Goal: Task Accomplishment & Management: Manage account settings

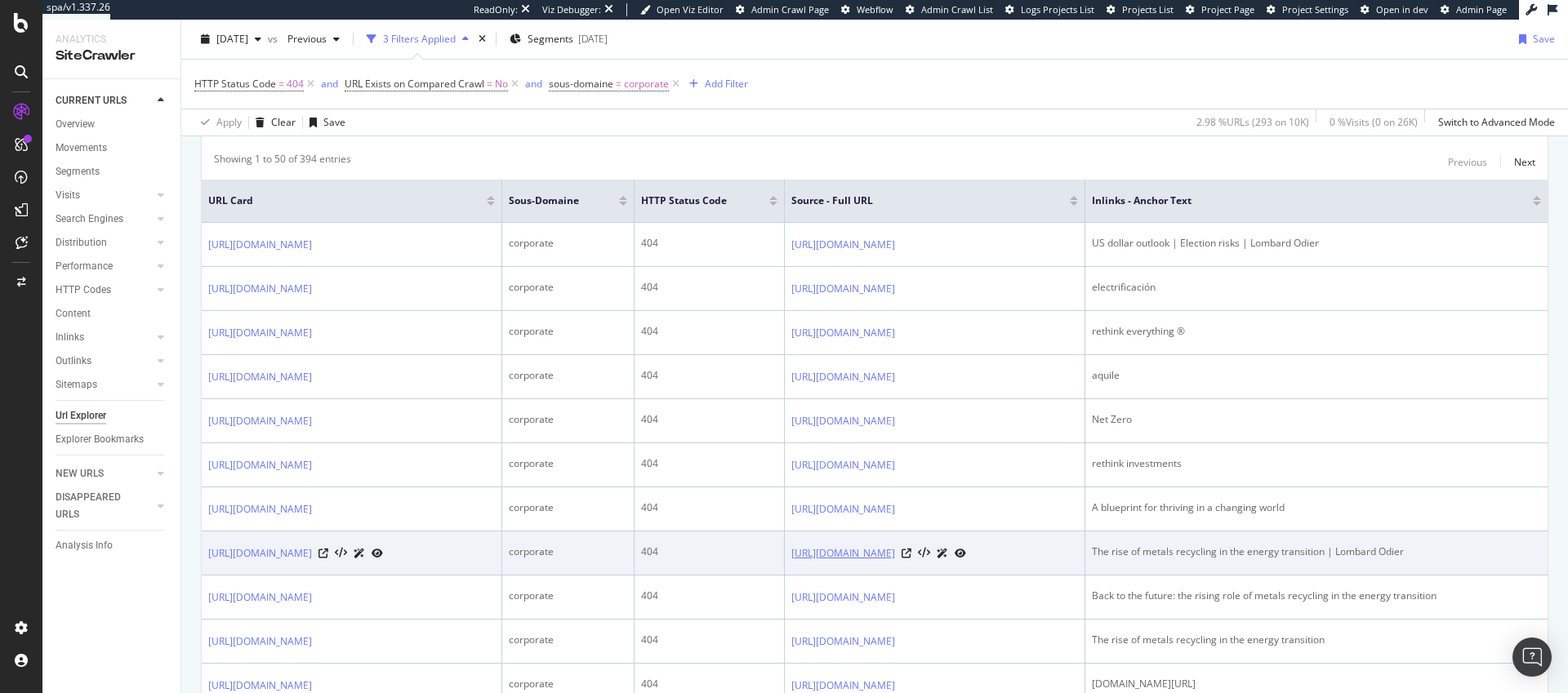
scroll to position [367, 0]
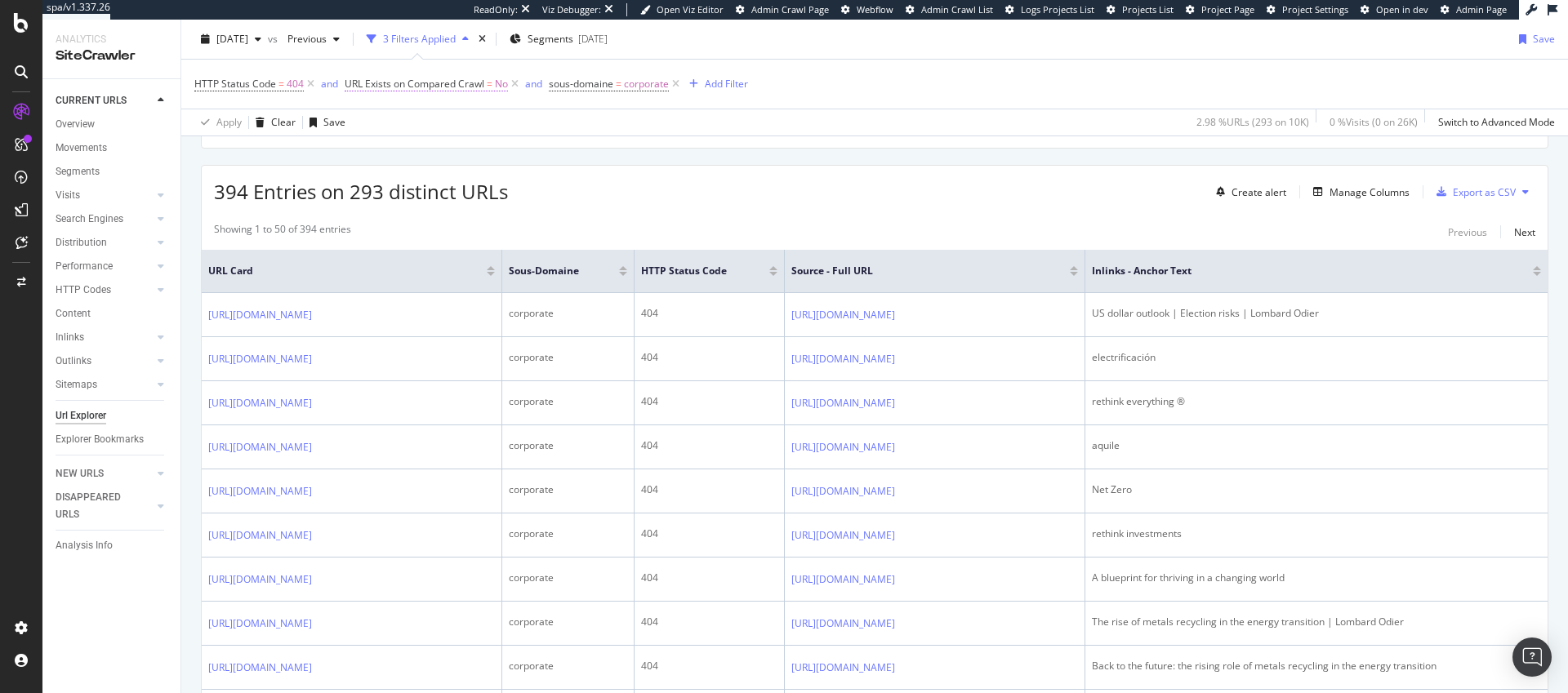
click at [433, 87] on span "URL Exists on Compared Crawl" at bounding box center [414, 84] width 140 height 13
click at [638, 109] on div "Apply Clear Save 2.98 % URLs ( 293 on 10K ) 0 % Visits ( 0 on 26K ) Switch to A…" at bounding box center [874, 122] width 1386 height 27
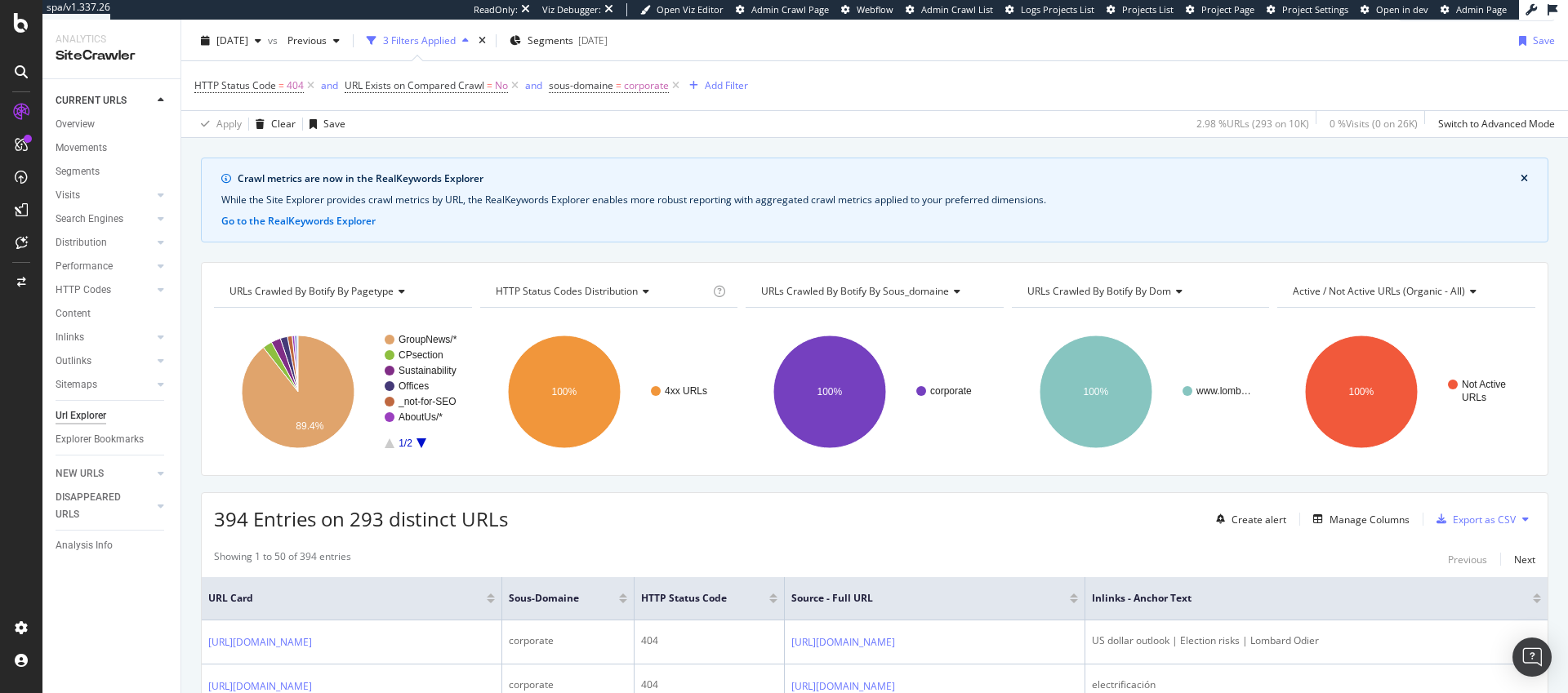
scroll to position [0, 0]
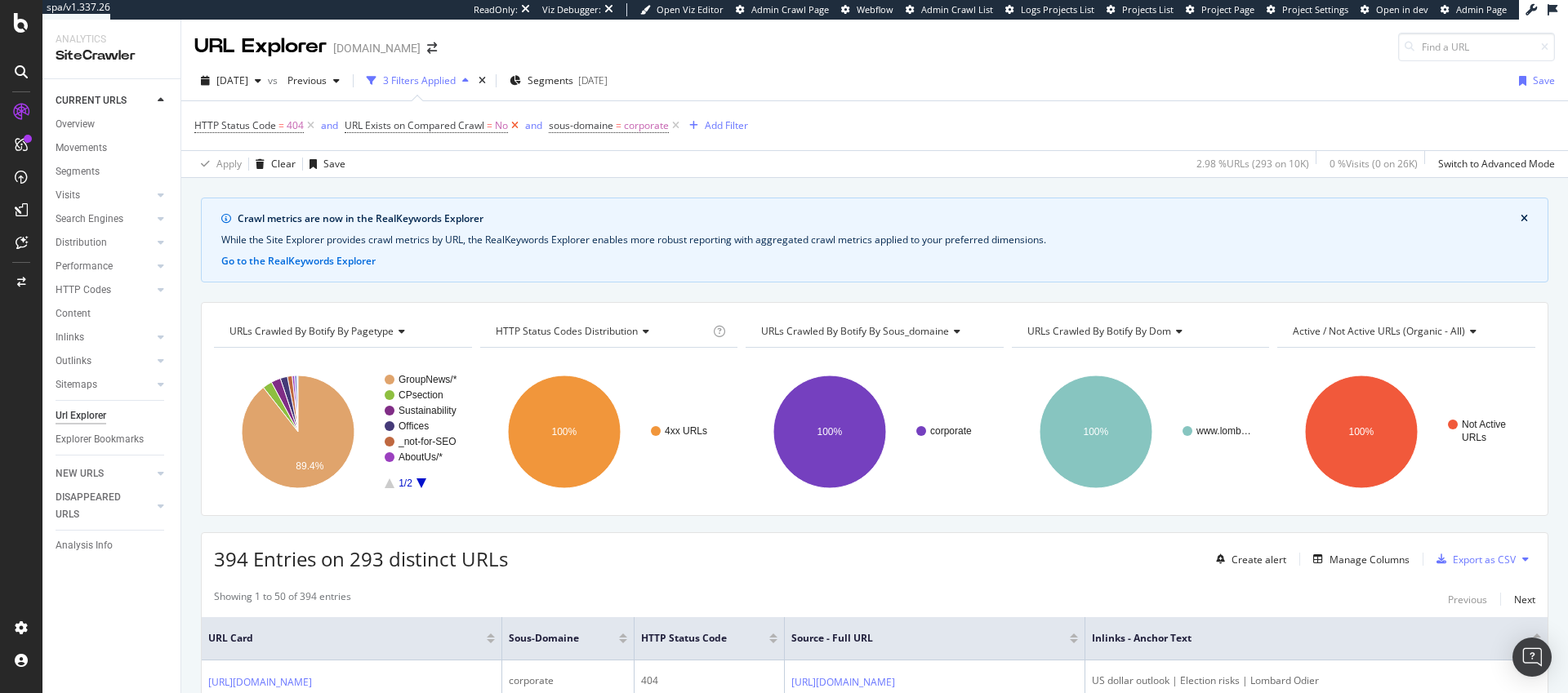
click at [512, 127] on icon at bounding box center [514, 125] width 13 height 16
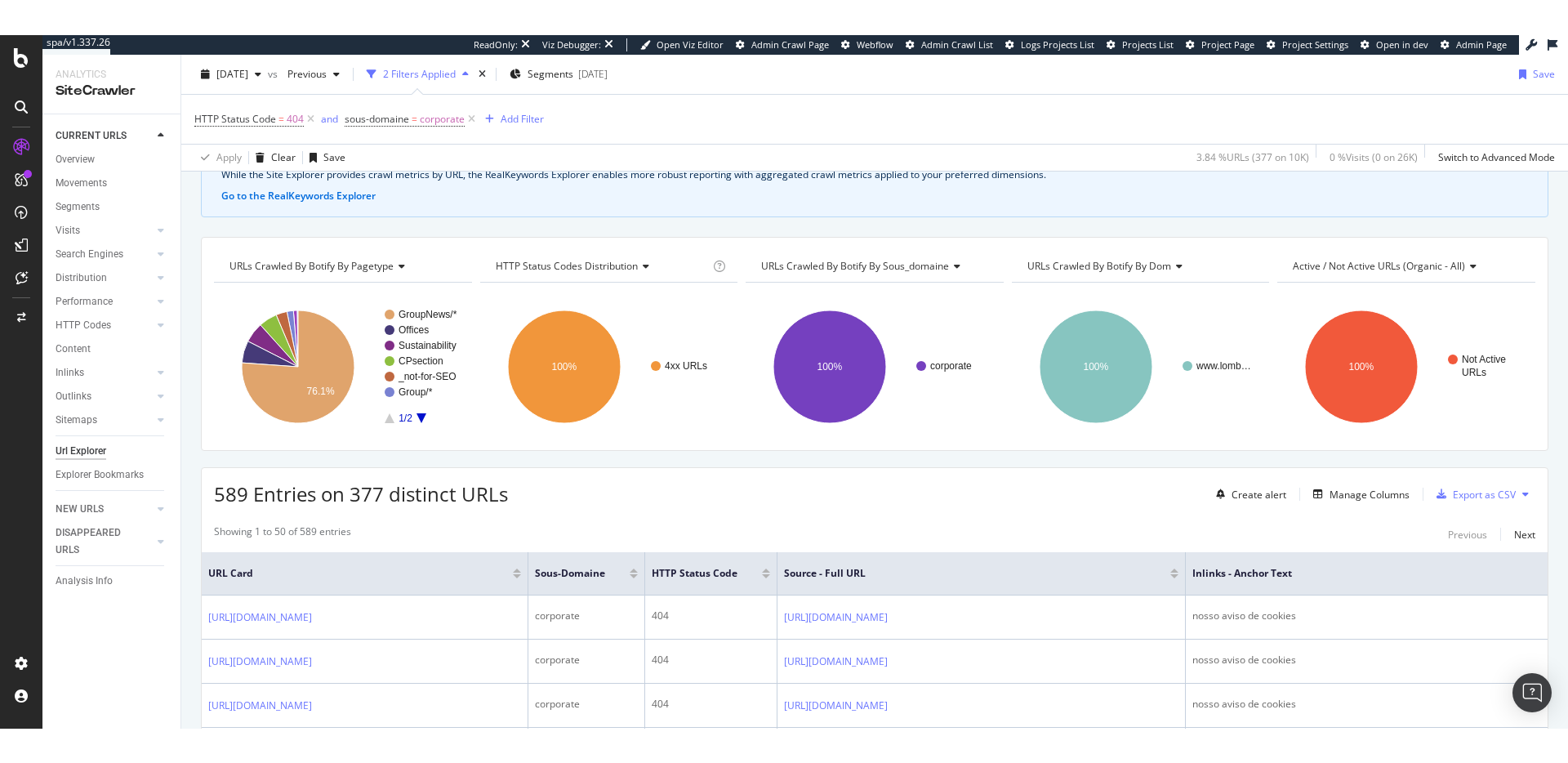
scroll to position [145, 0]
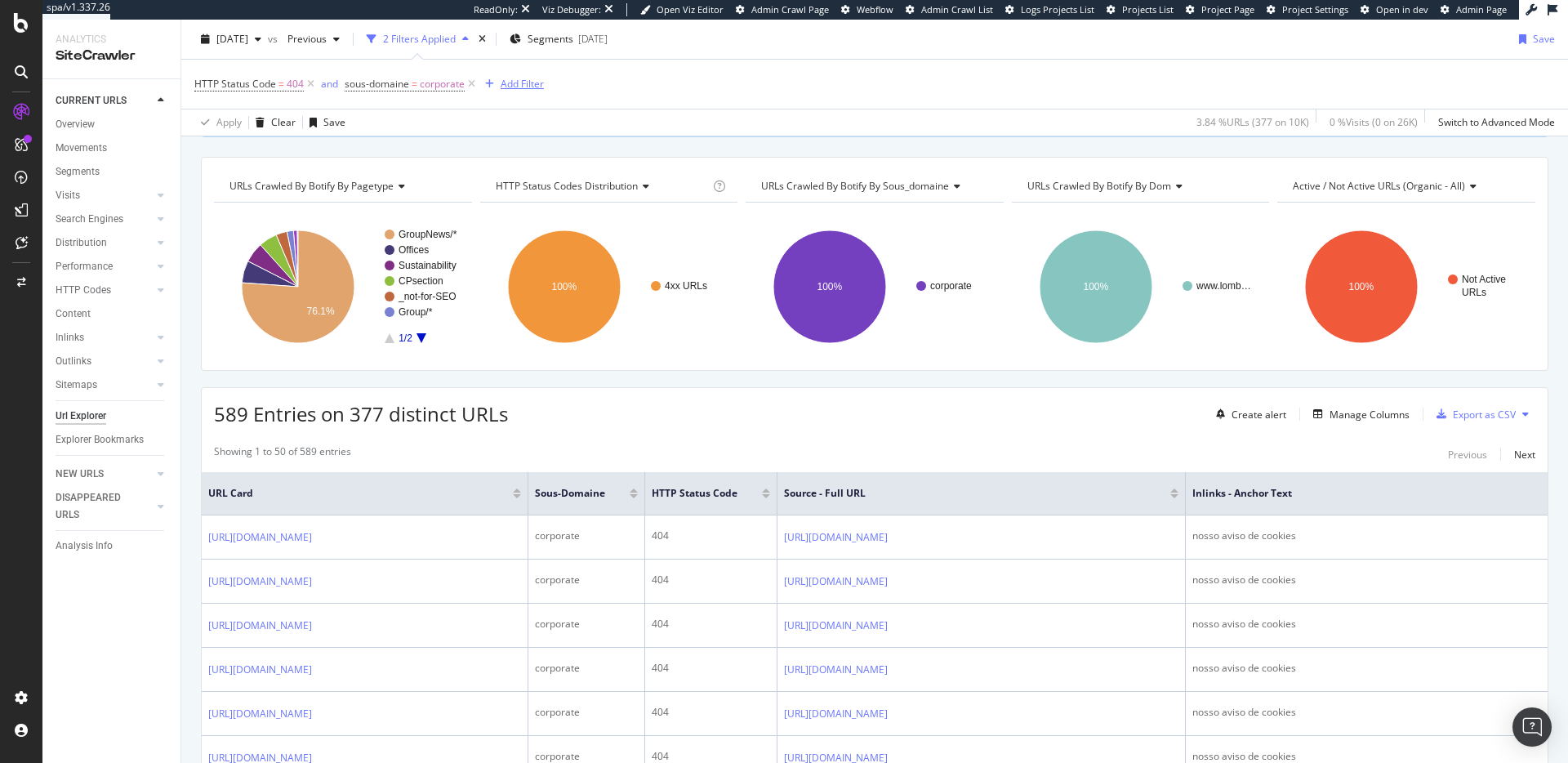
click at [526, 83] on div "Add Filter" at bounding box center [522, 84] width 43 height 13
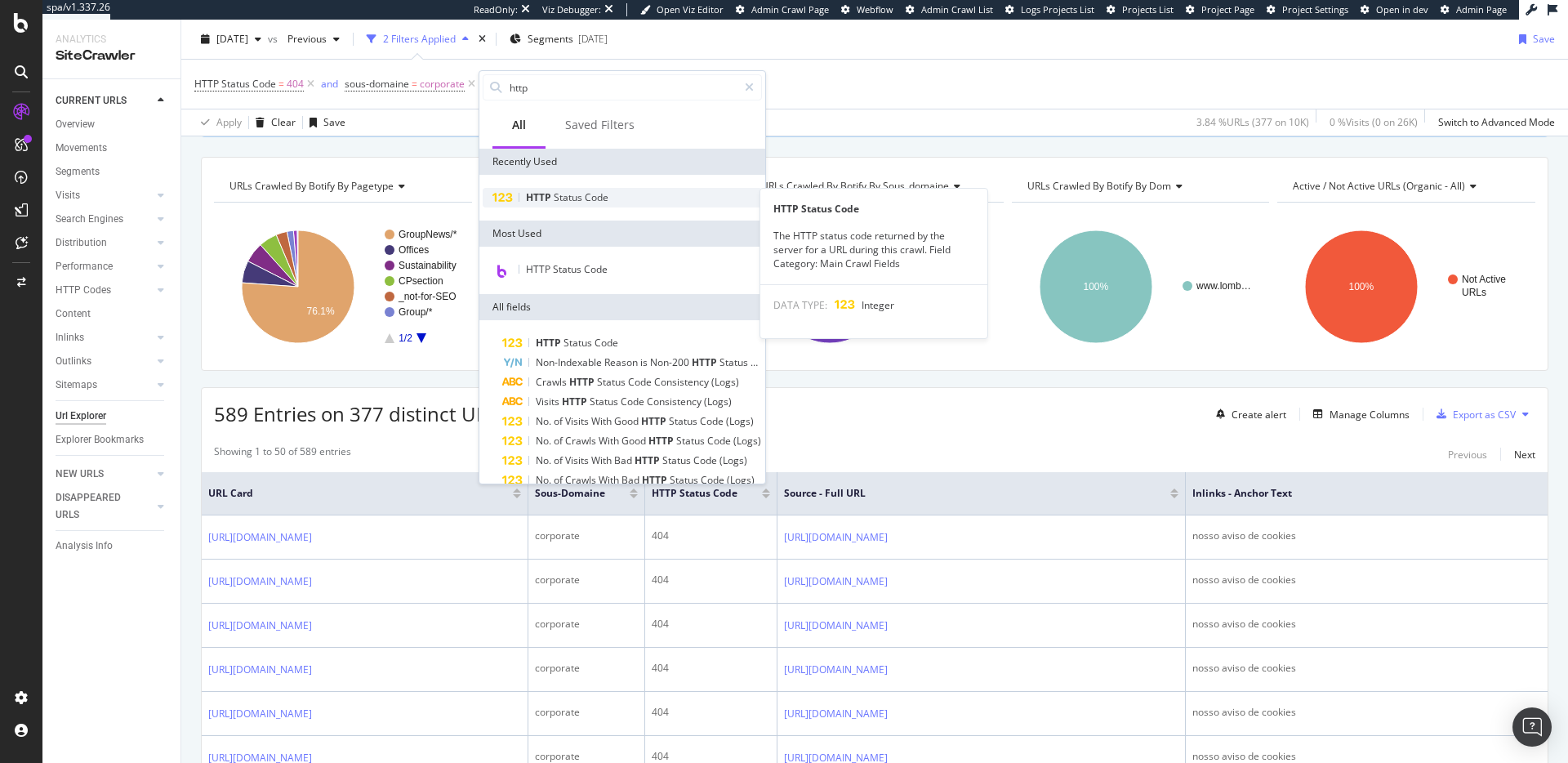
type input "http"
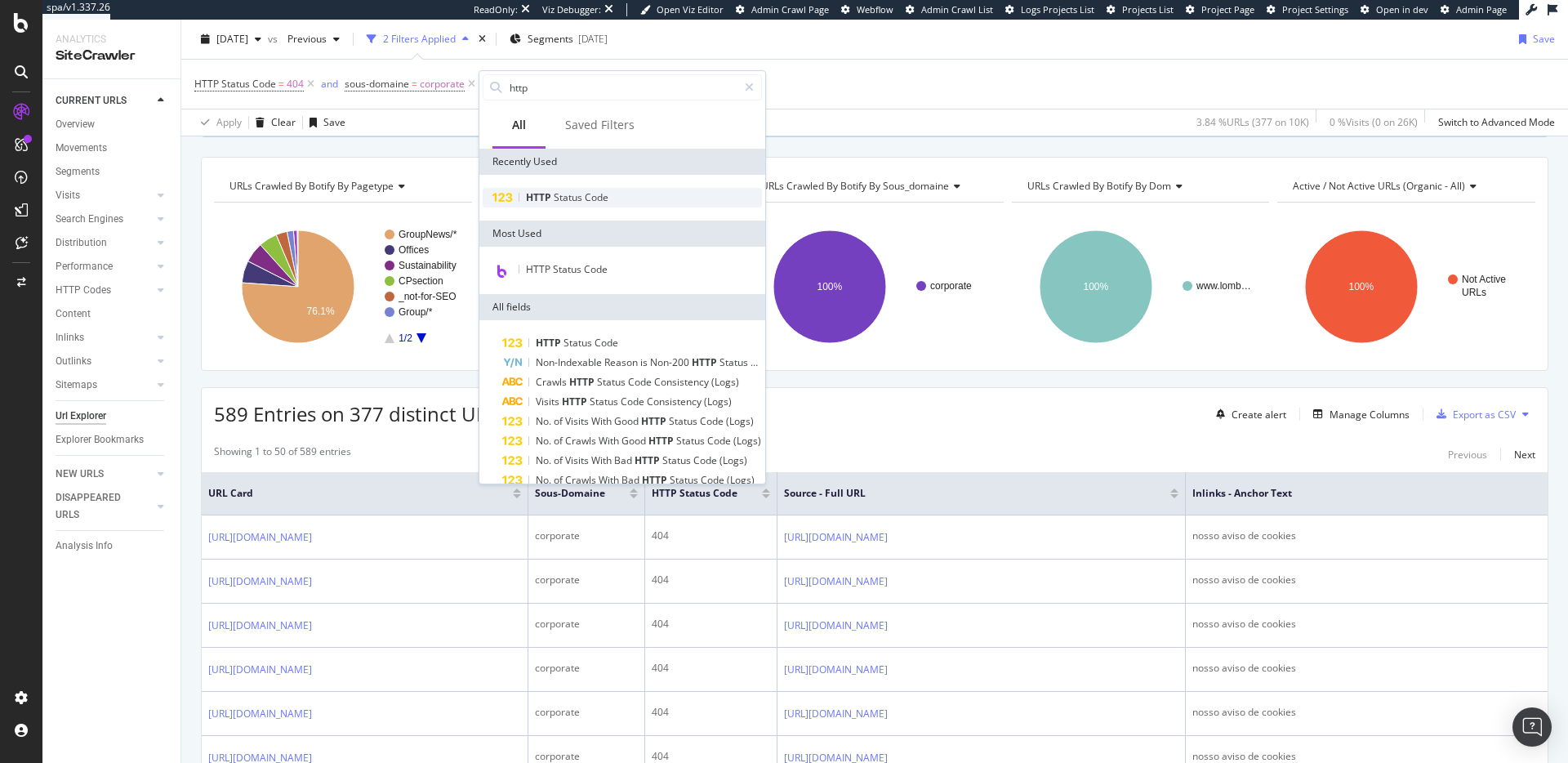
click at [560, 204] on div "HTTP Status Code" at bounding box center [622, 197] width 279 height 19
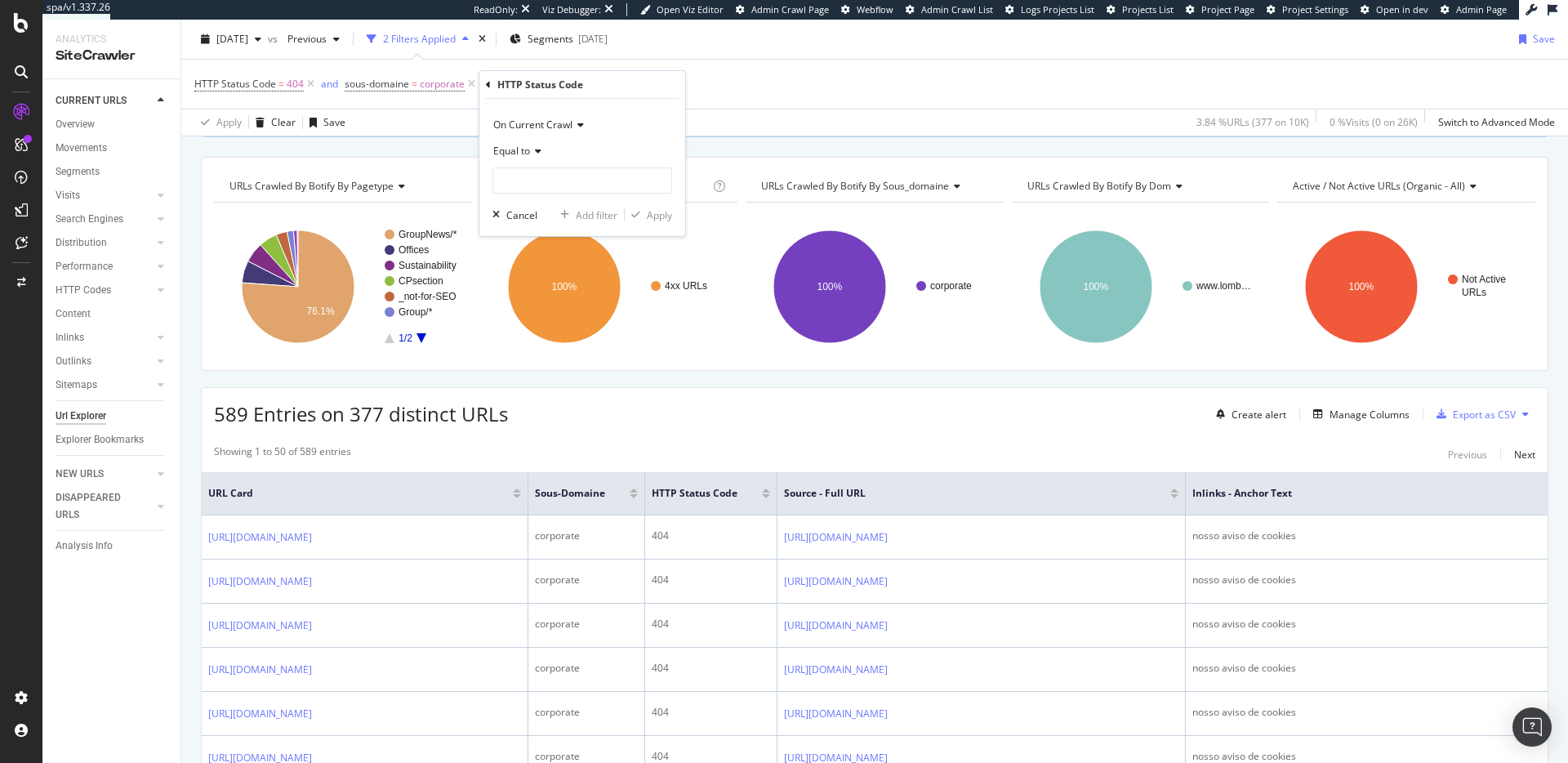
click at [516, 120] on span "On Current Crawl" at bounding box center [533, 124] width 79 height 13
click at [544, 201] on span "Diff Between Crawls" at bounding box center [547, 201] width 92 height 13
click at [530, 186] on input "text" at bounding box center [582, 180] width 178 height 26
click at [489, 83] on icon at bounding box center [487, 85] width 5 height 10
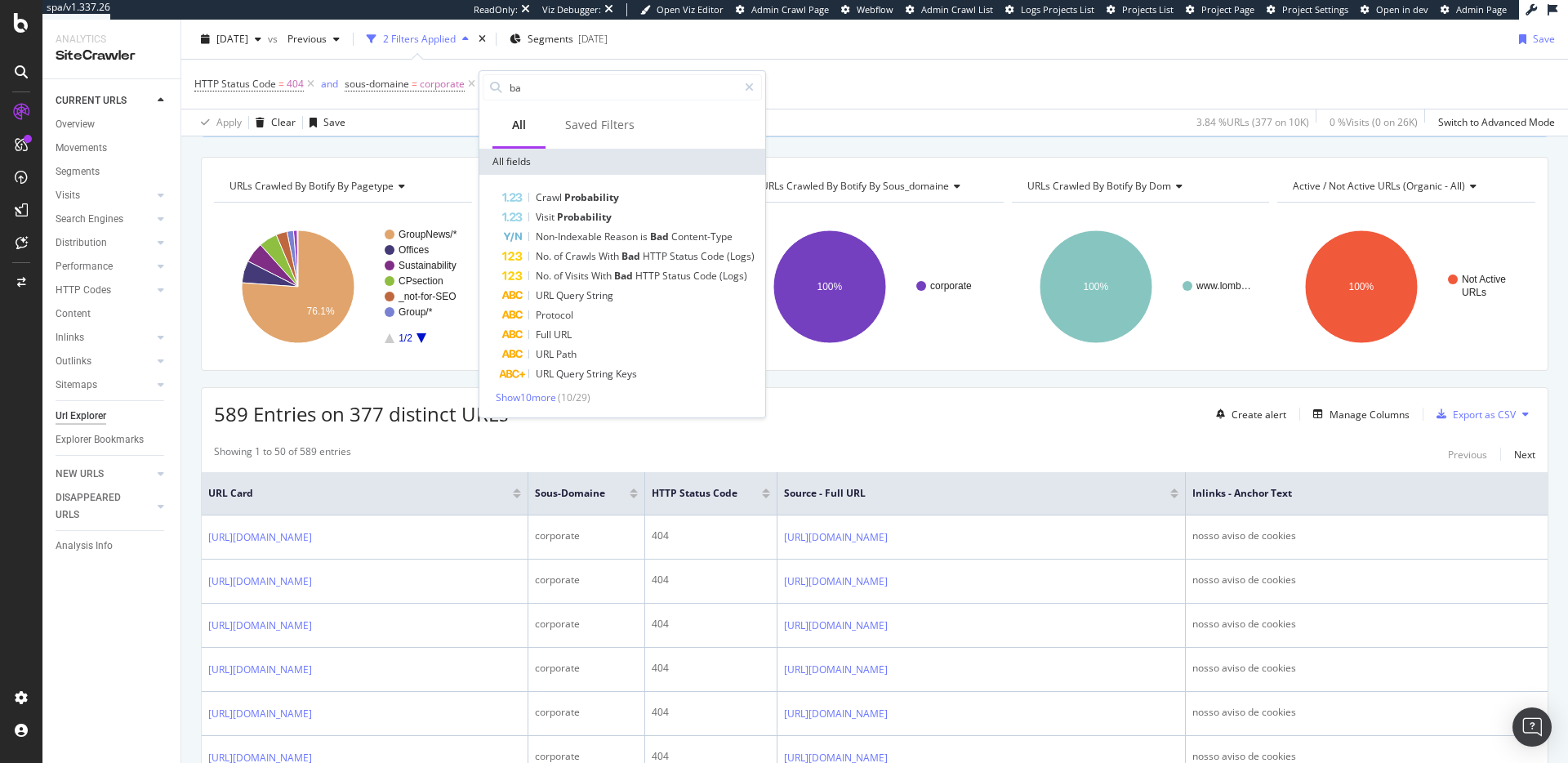
type input "bad"
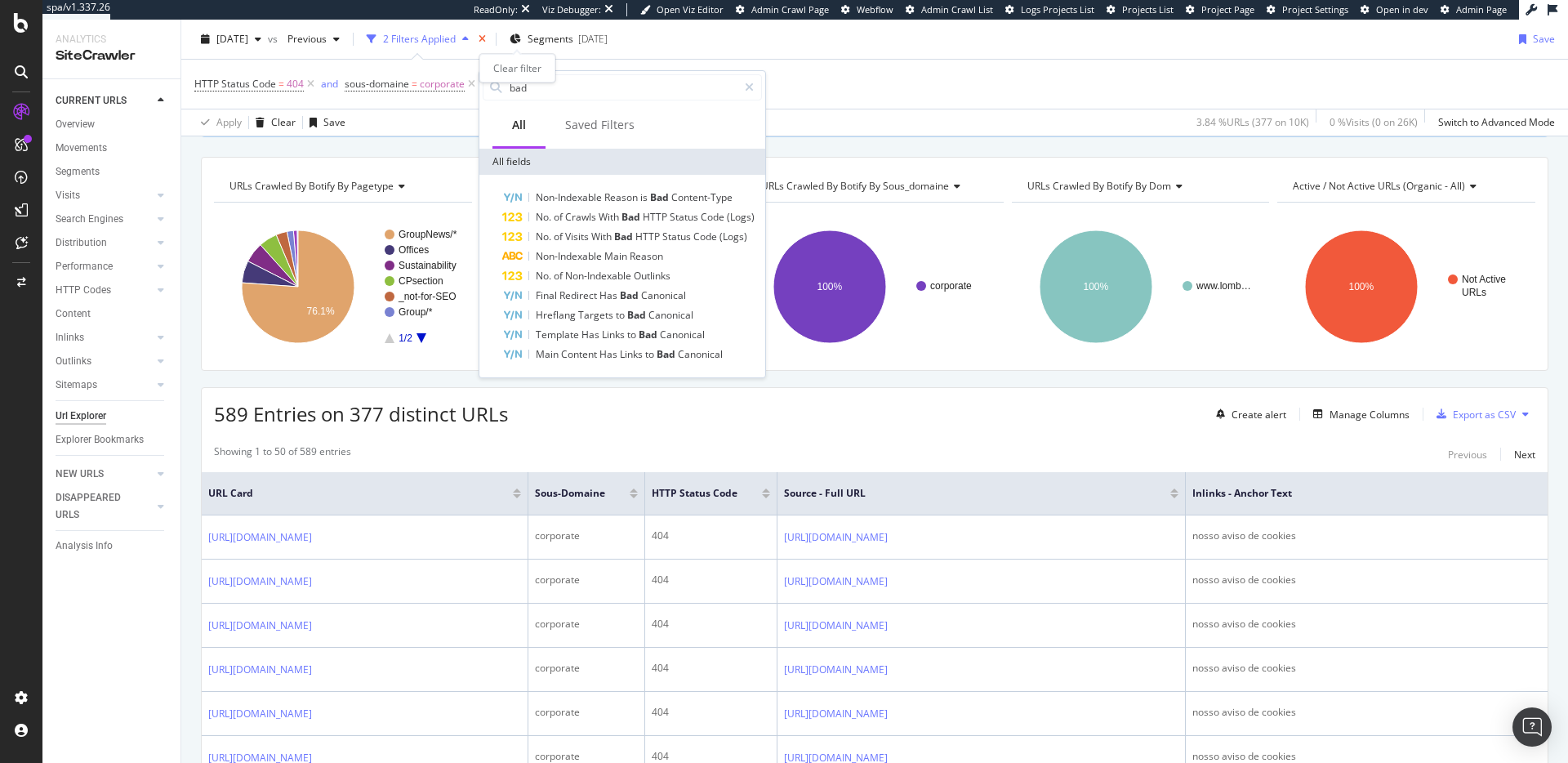
click at [485, 42] on icon "times" at bounding box center [483, 39] width 8 height 10
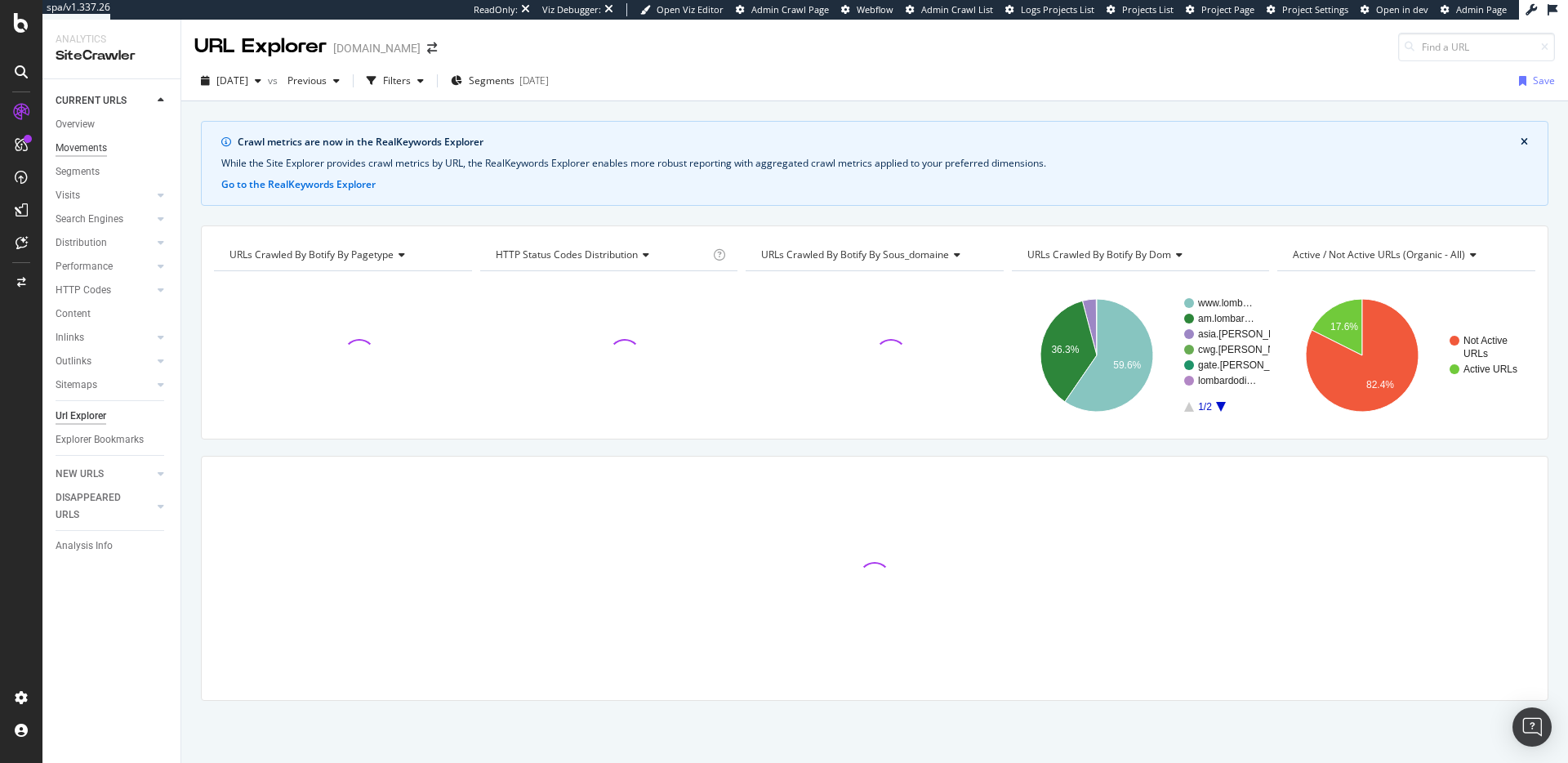
click at [86, 147] on div "Movements" at bounding box center [81, 148] width 51 height 17
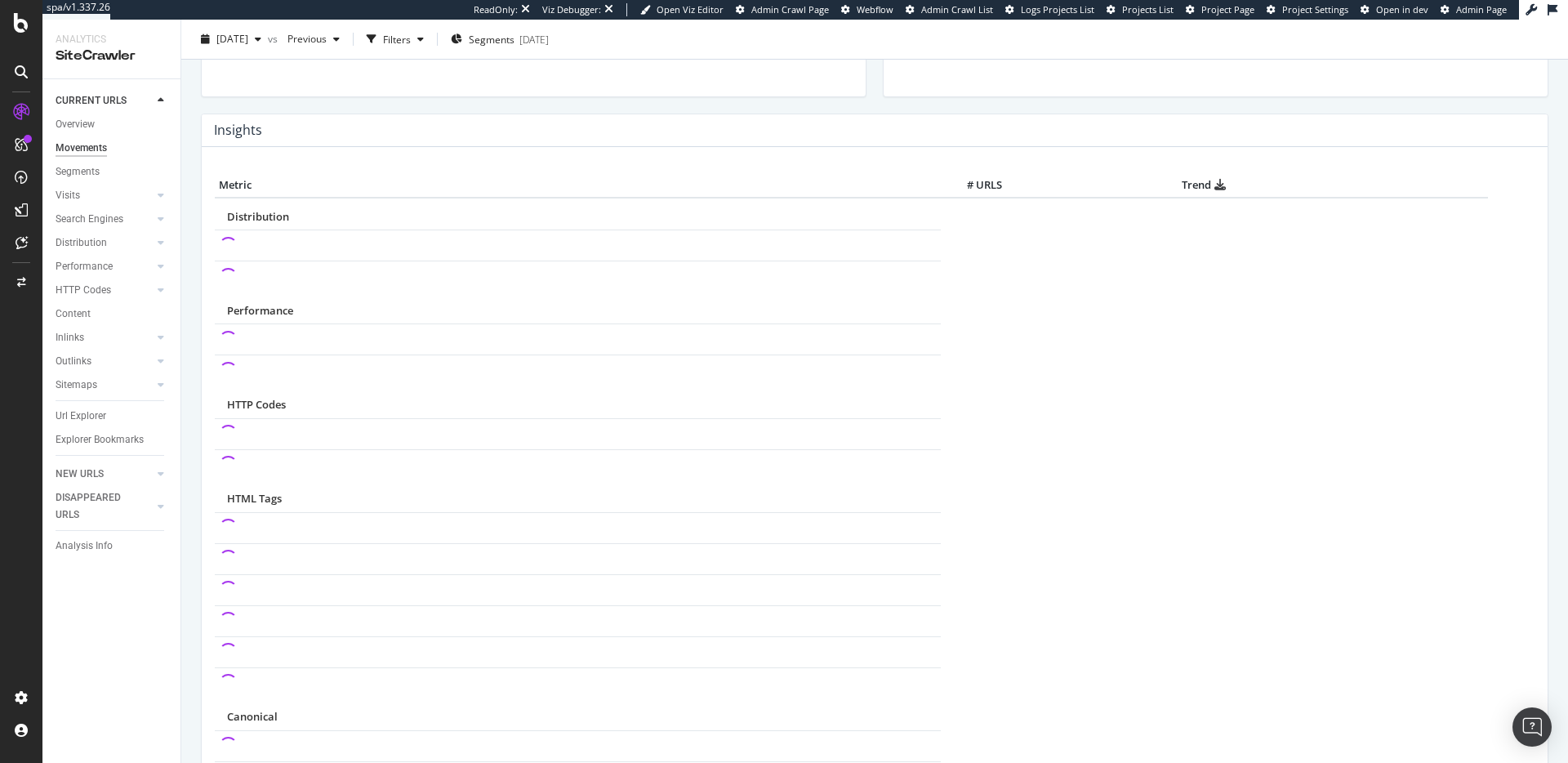
scroll to position [693, 0]
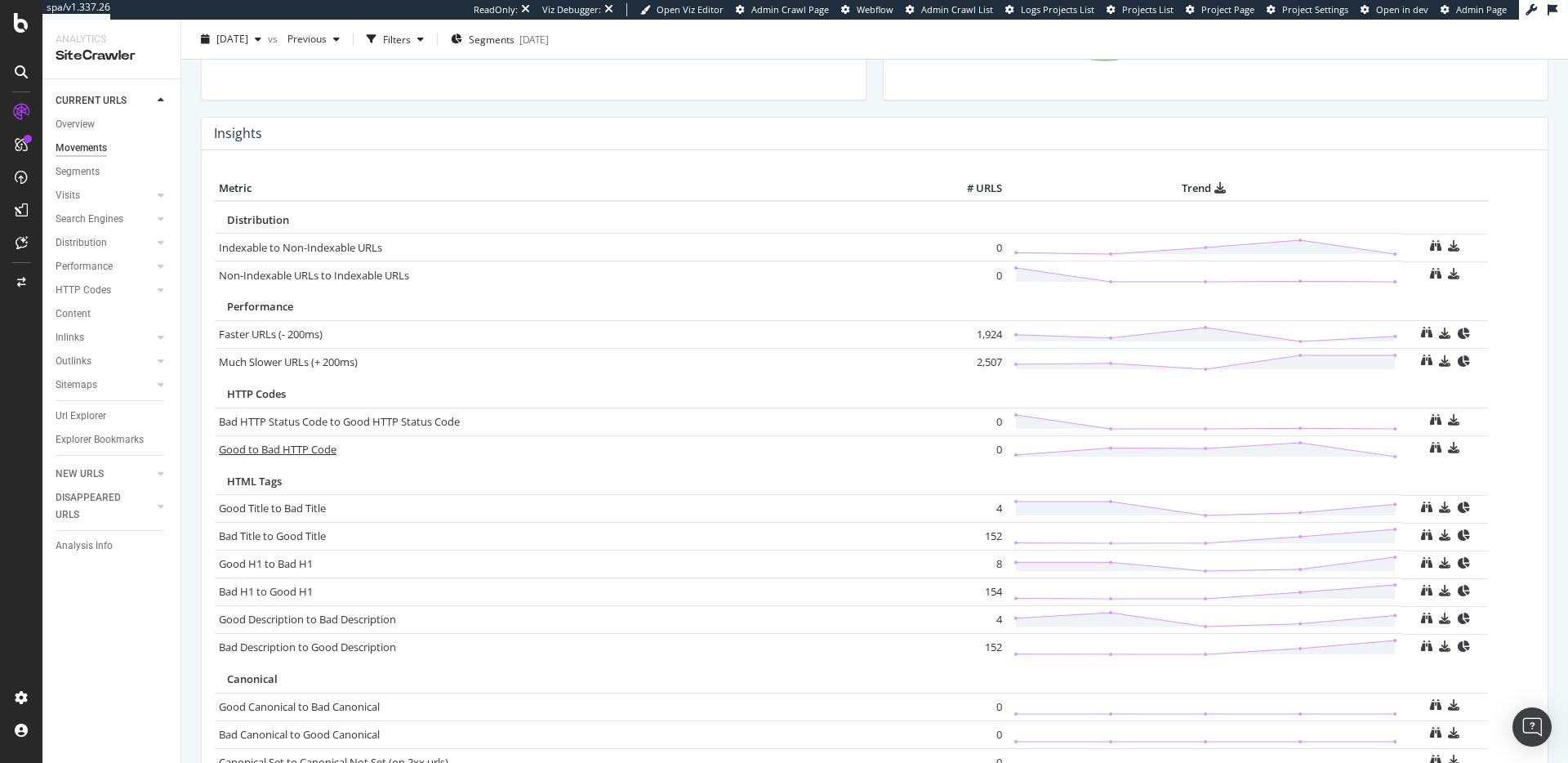
click at [323, 453] on link "Good to Bad HTTP Code" at bounding box center [277, 449] width 118 height 14
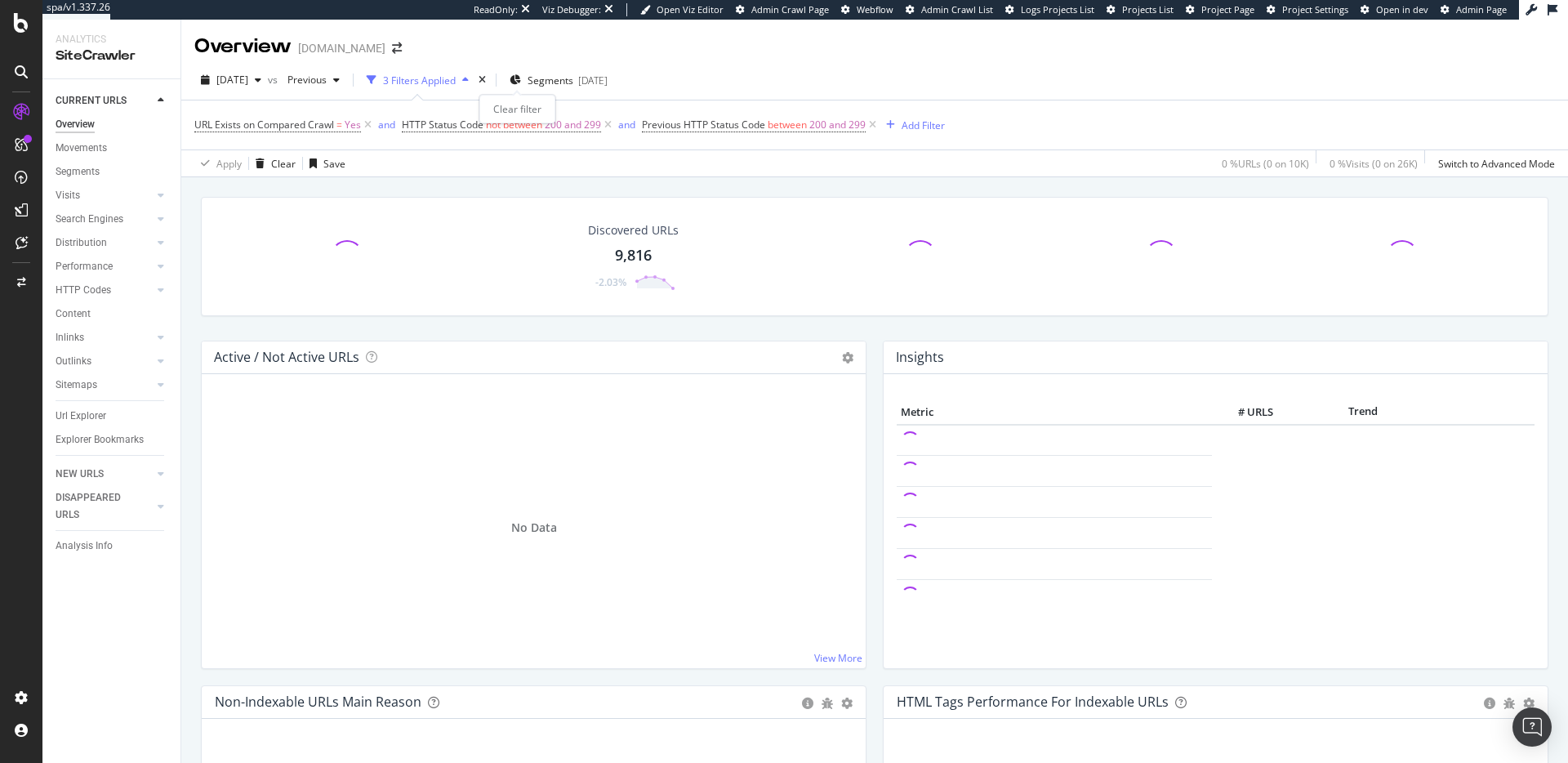
click at [489, 80] on div "times" at bounding box center [482, 80] width 13 height 16
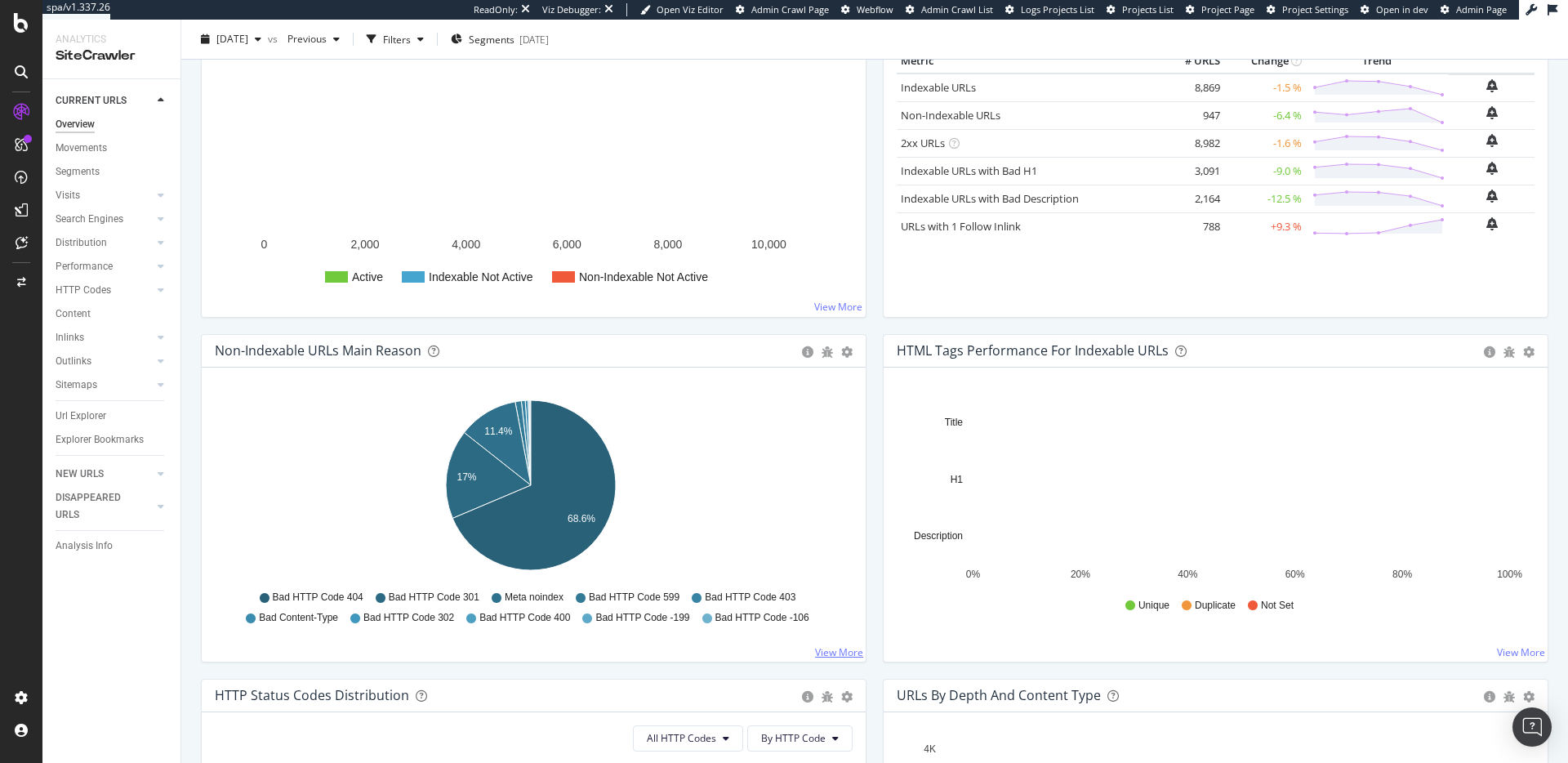
scroll to position [477, 0]
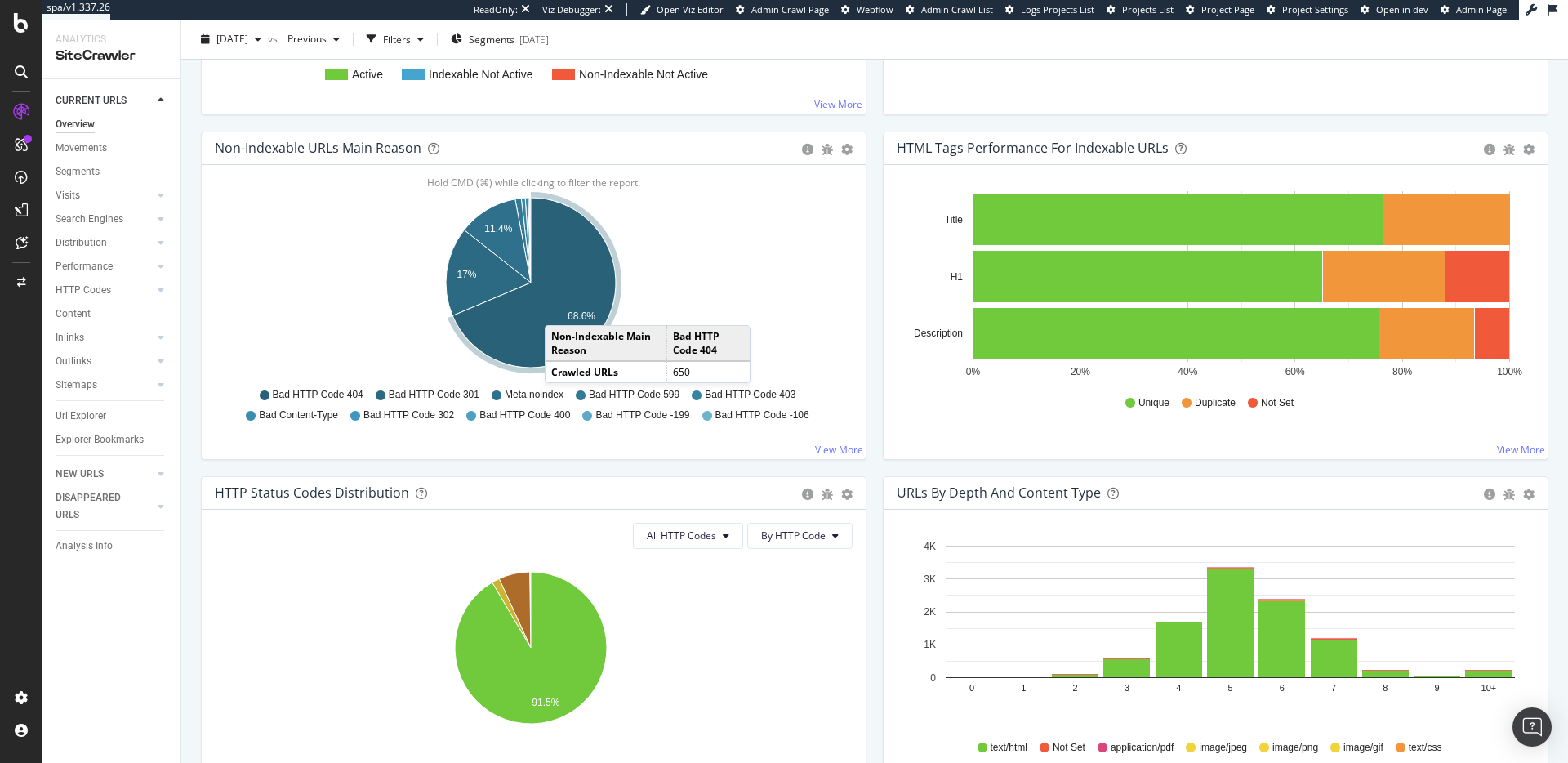
click at [561, 308] on icon "A chart." at bounding box center [535, 282] width 164 height 170
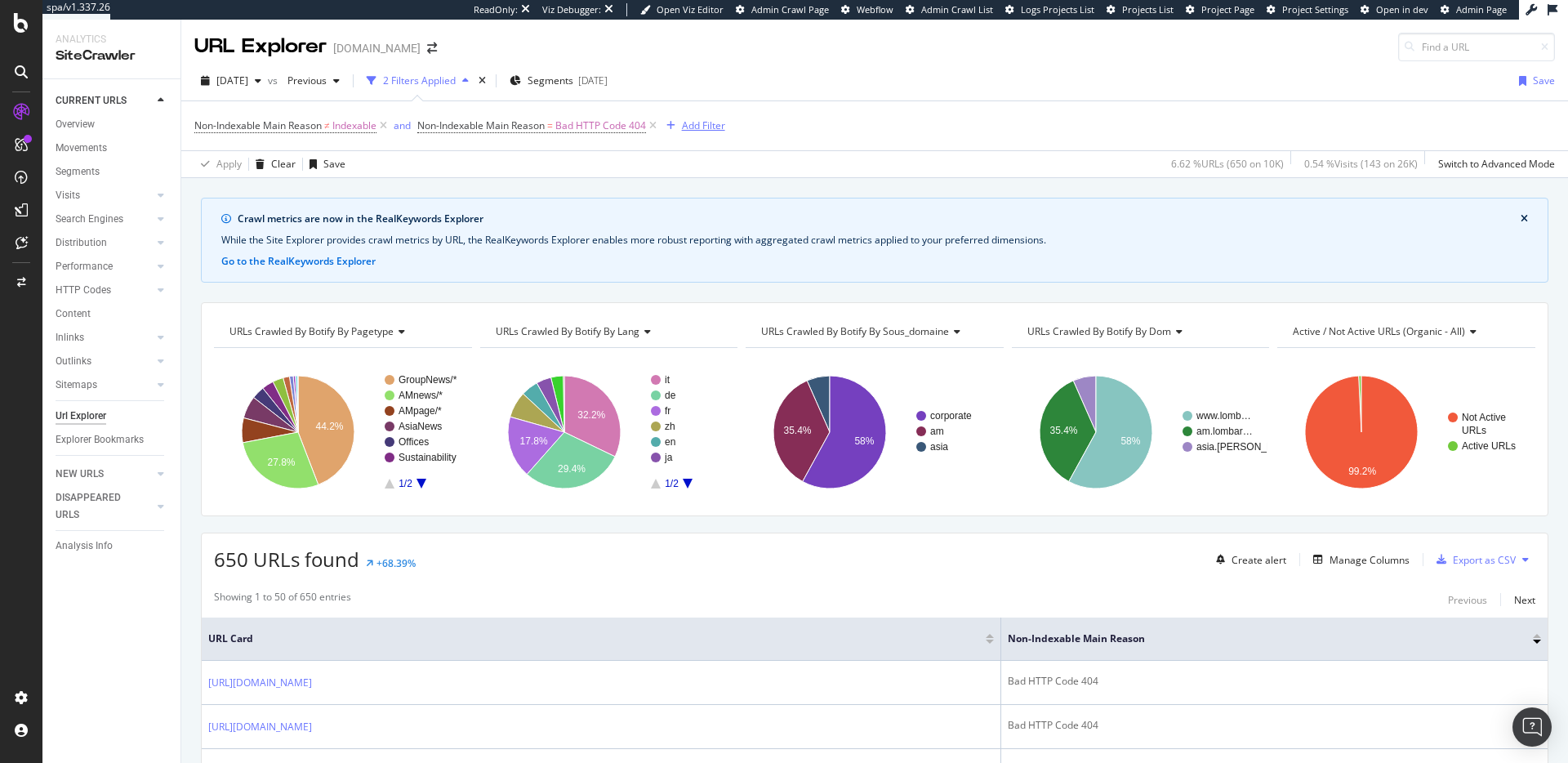
click at [703, 124] on div "Add Filter" at bounding box center [703, 125] width 43 height 13
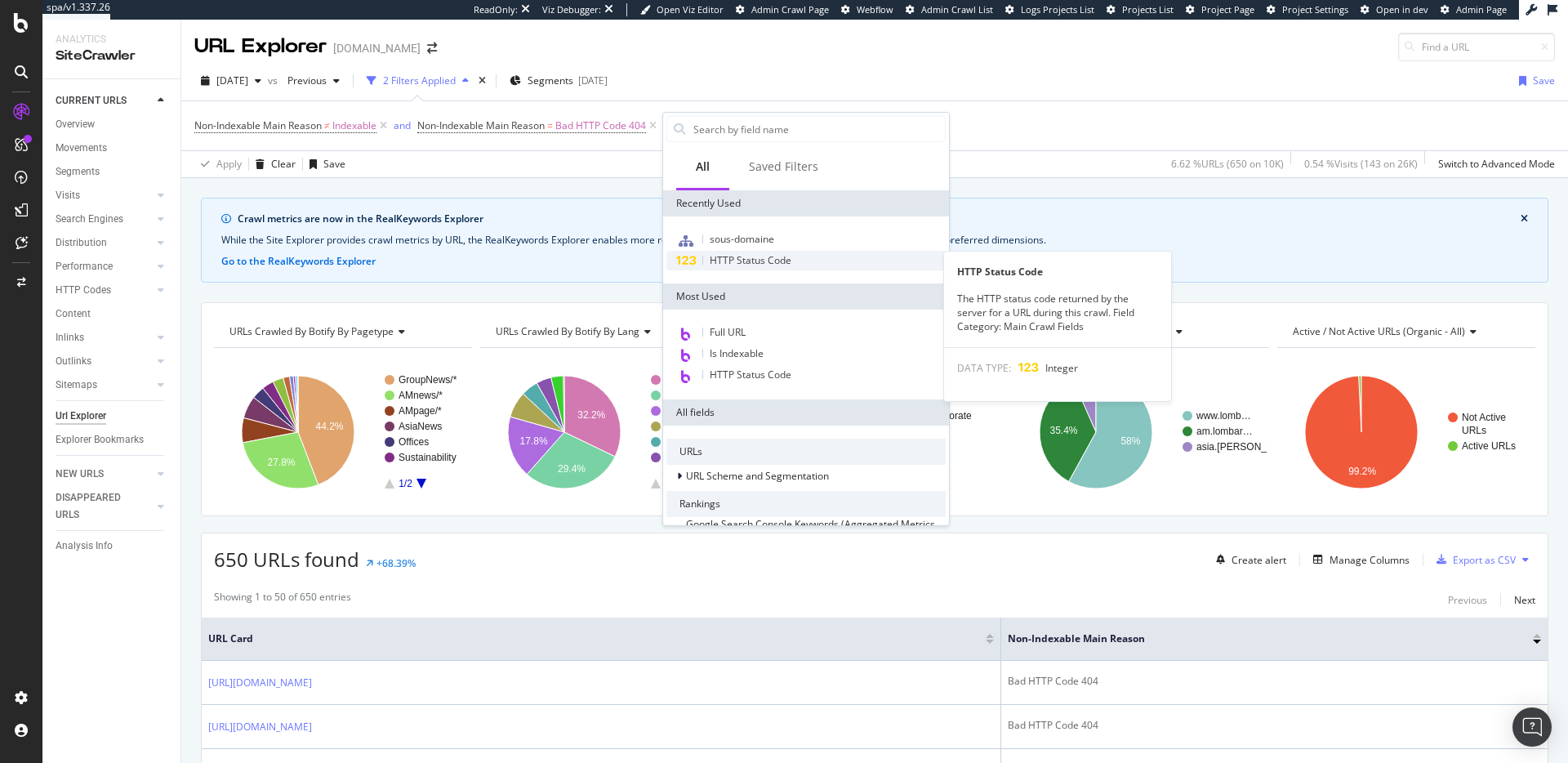
click at [765, 267] on div "HTTP Status Code" at bounding box center [806, 260] width 279 height 19
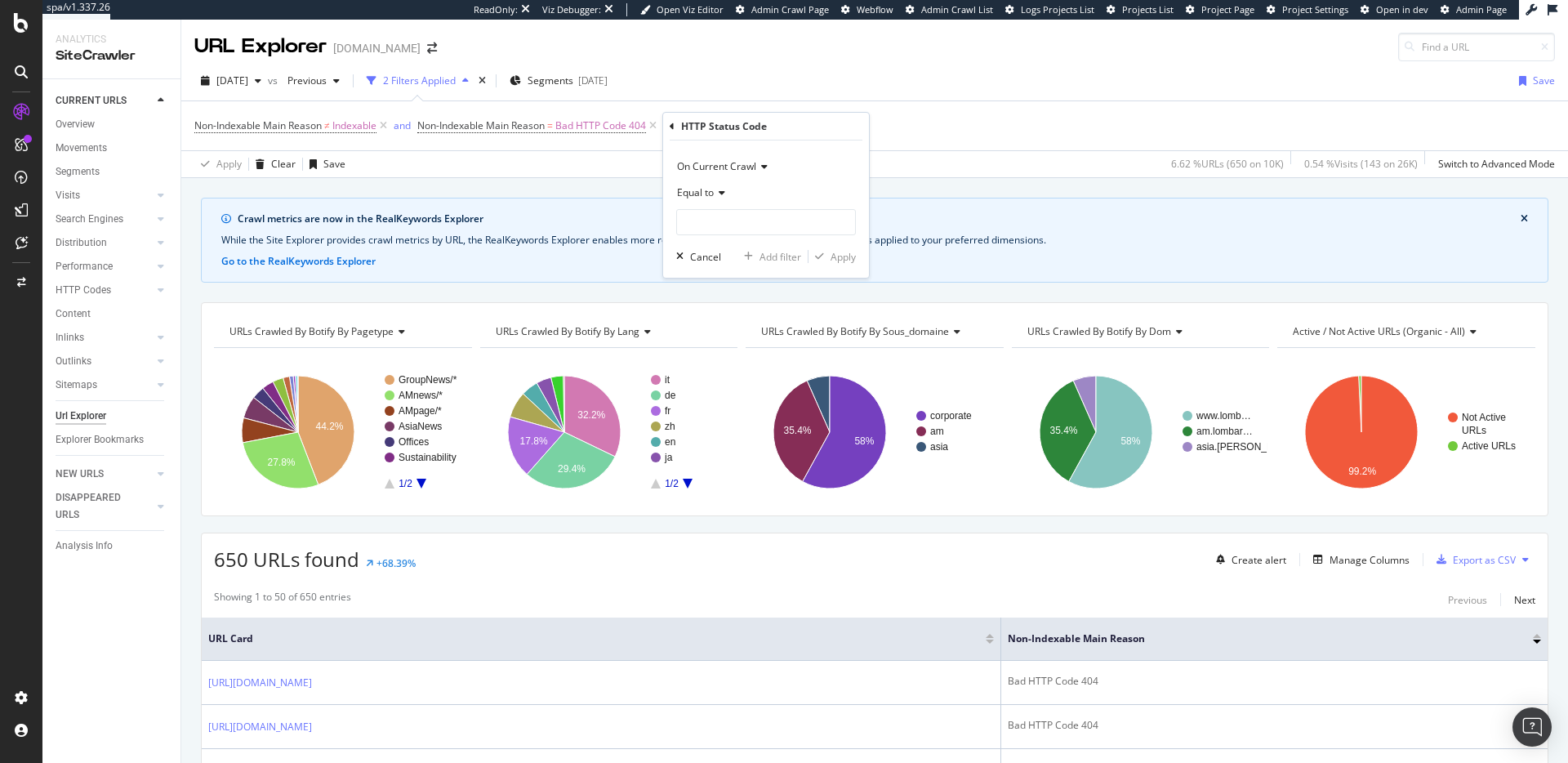
click at [721, 176] on div "On Current Crawl" at bounding box center [766, 166] width 179 height 26
click at [717, 227] on span "On Compared Crawl" at bounding box center [730, 222] width 92 height 13
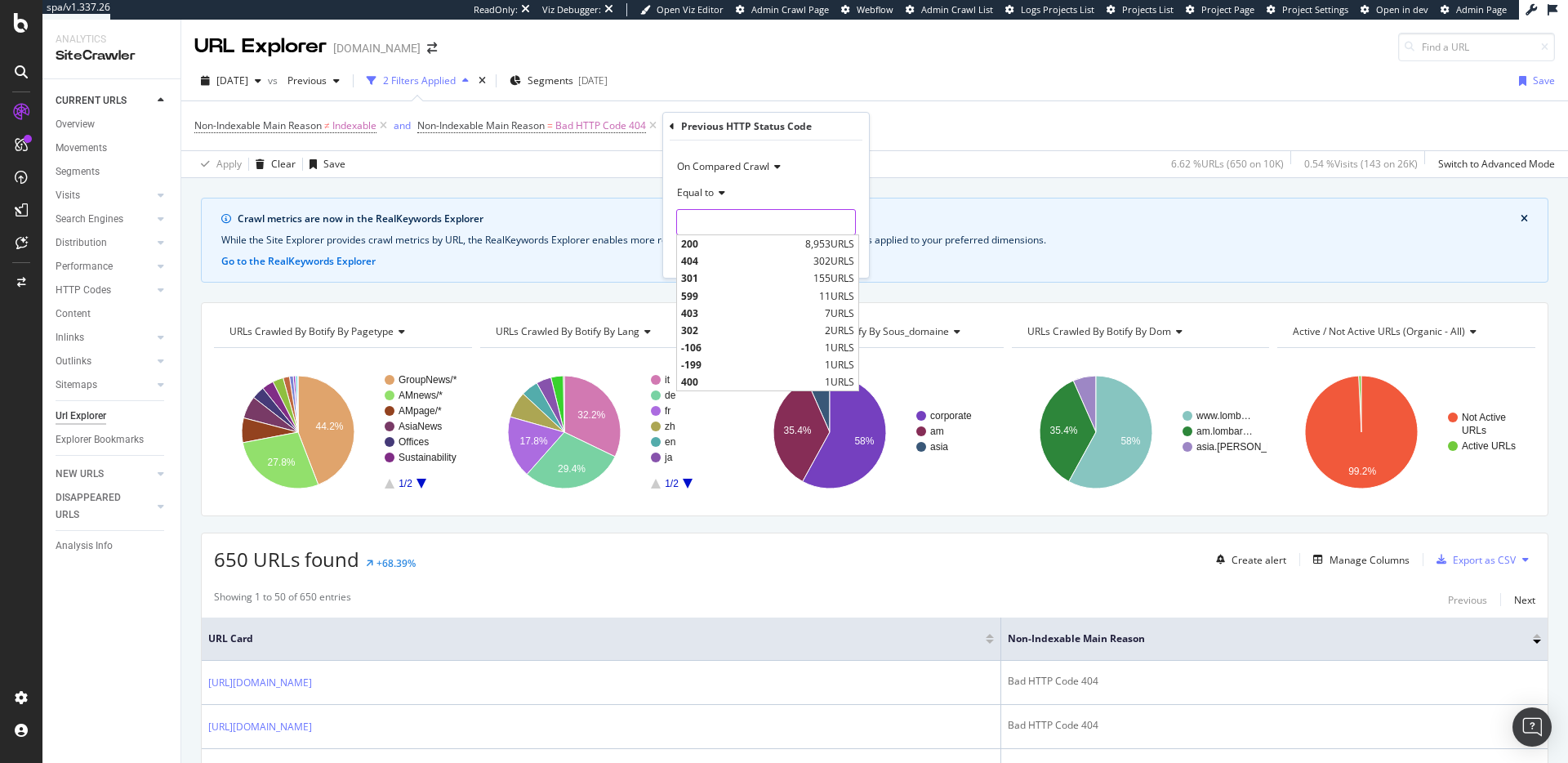
click at [712, 226] on input "number" at bounding box center [766, 222] width 179 height 26
click at [713, 238] on span "200" at bounding box center [741, 244] width 120 height 13
type input "200"
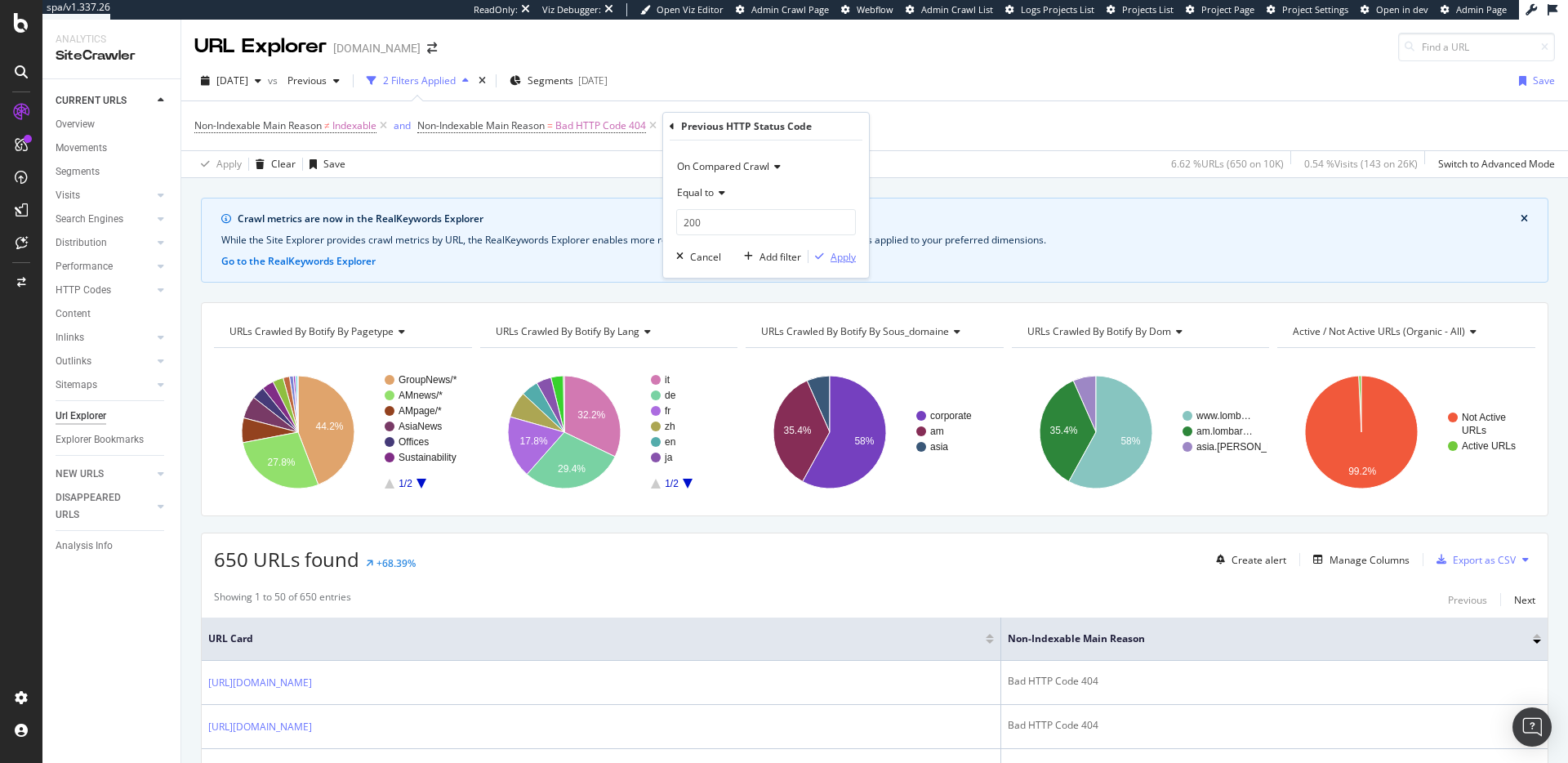
click at [848, 251] on div "Apply" at bounding box center [843, 256] width 25 height 13
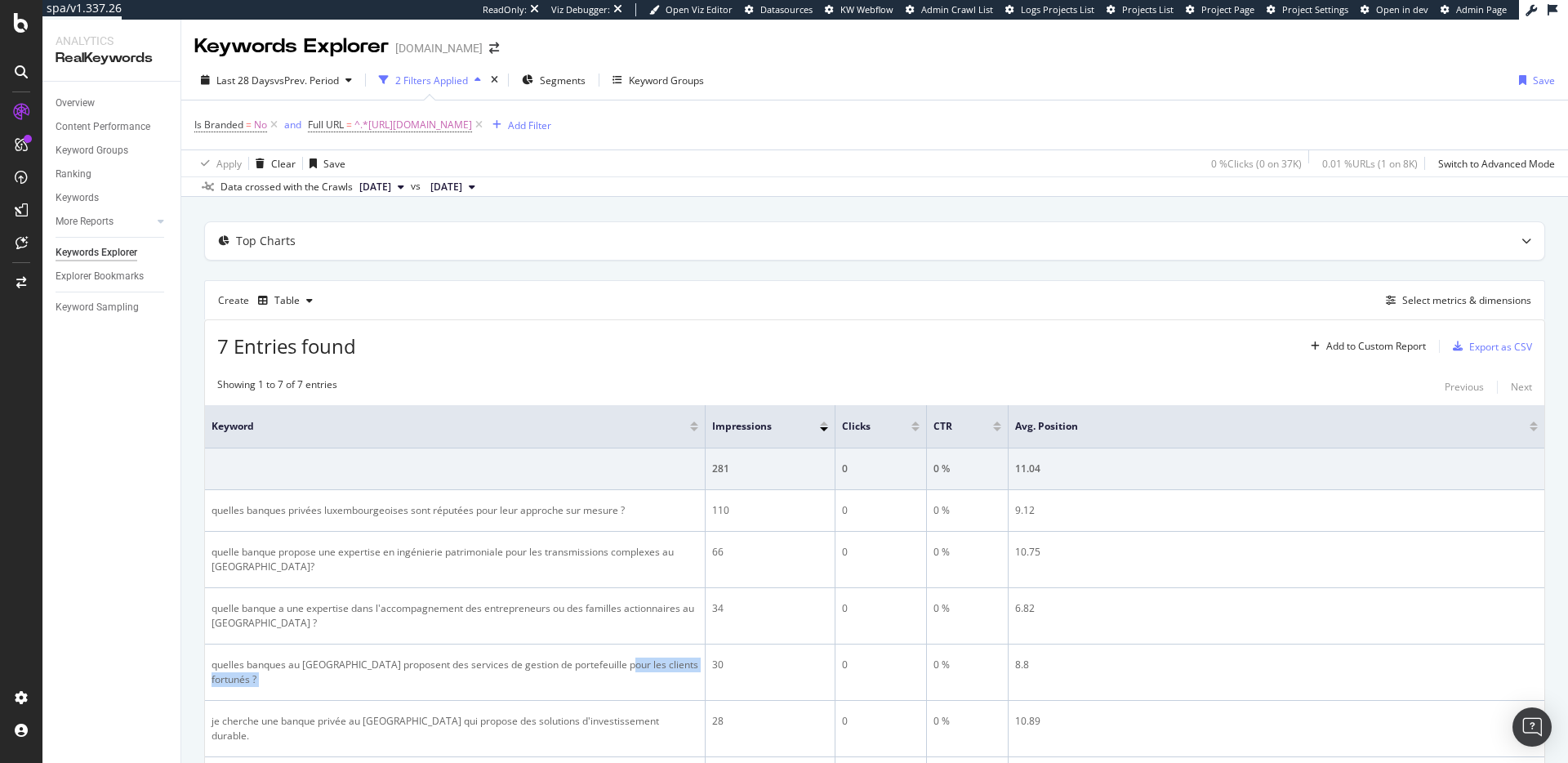
scroll to position [171, 0]
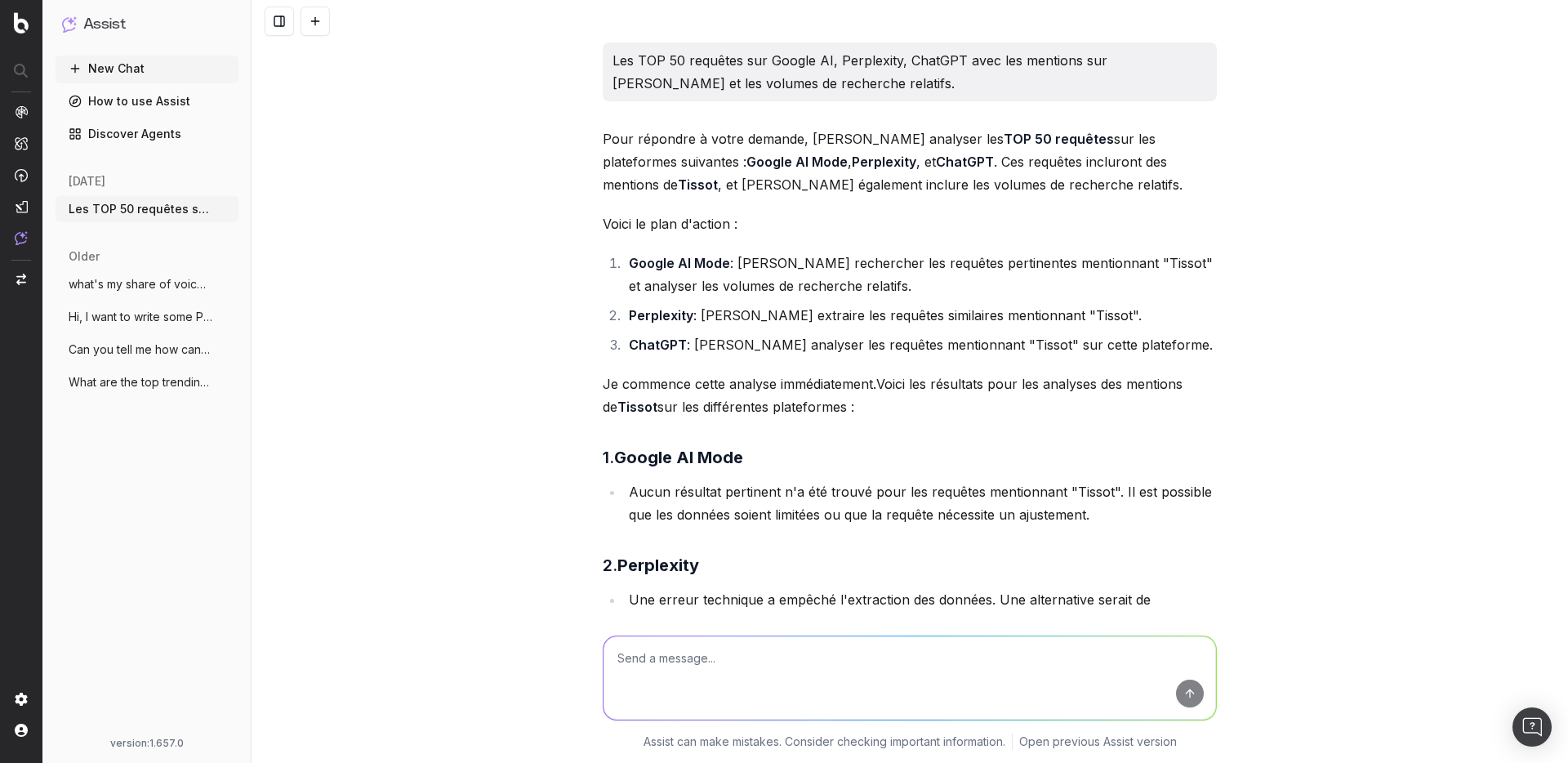
scroll to position [1488, 0]
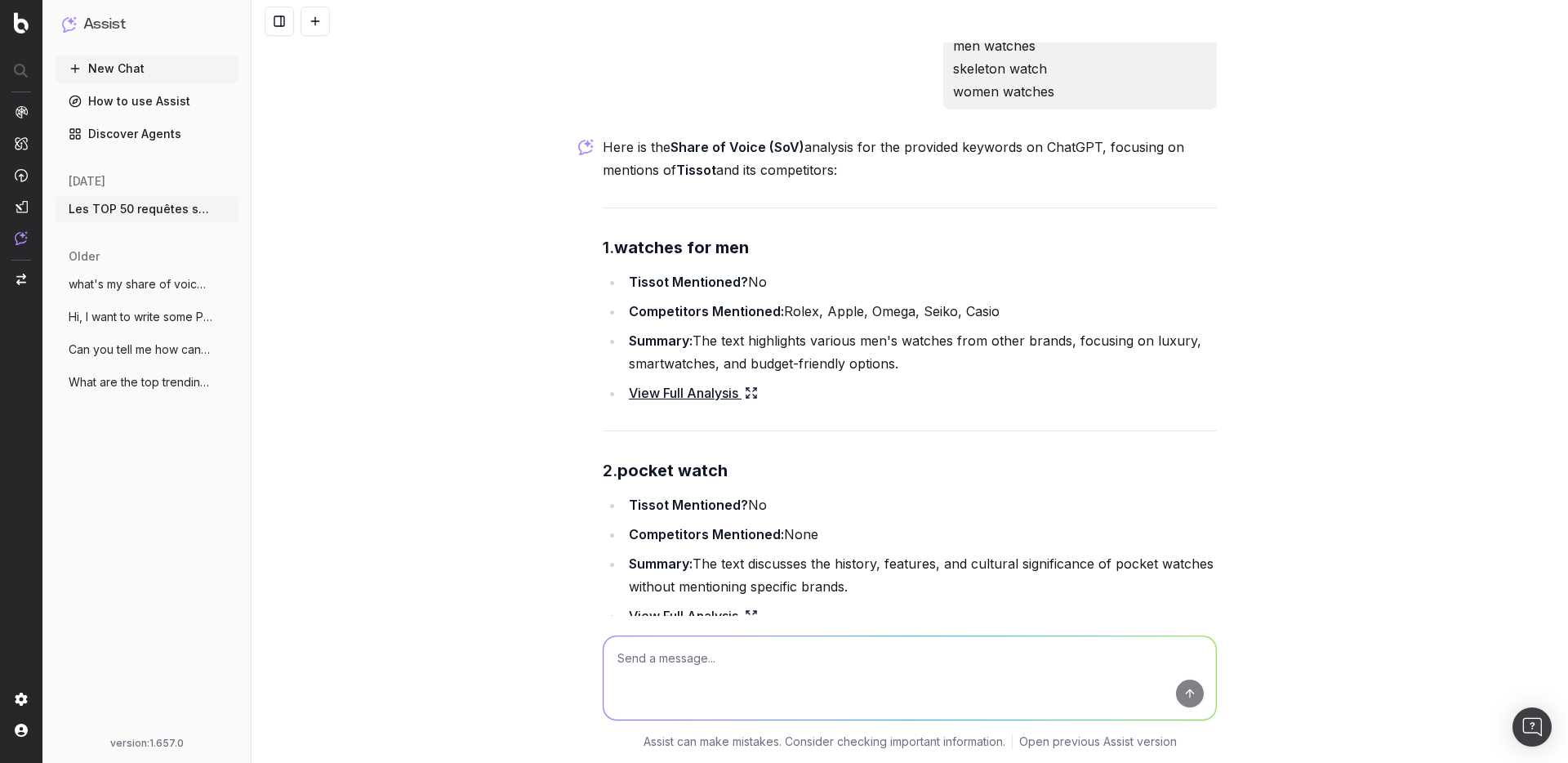
click at [647, 382] on link "View Full Analysis" at bounding box center [693, 393] width 129 height 23
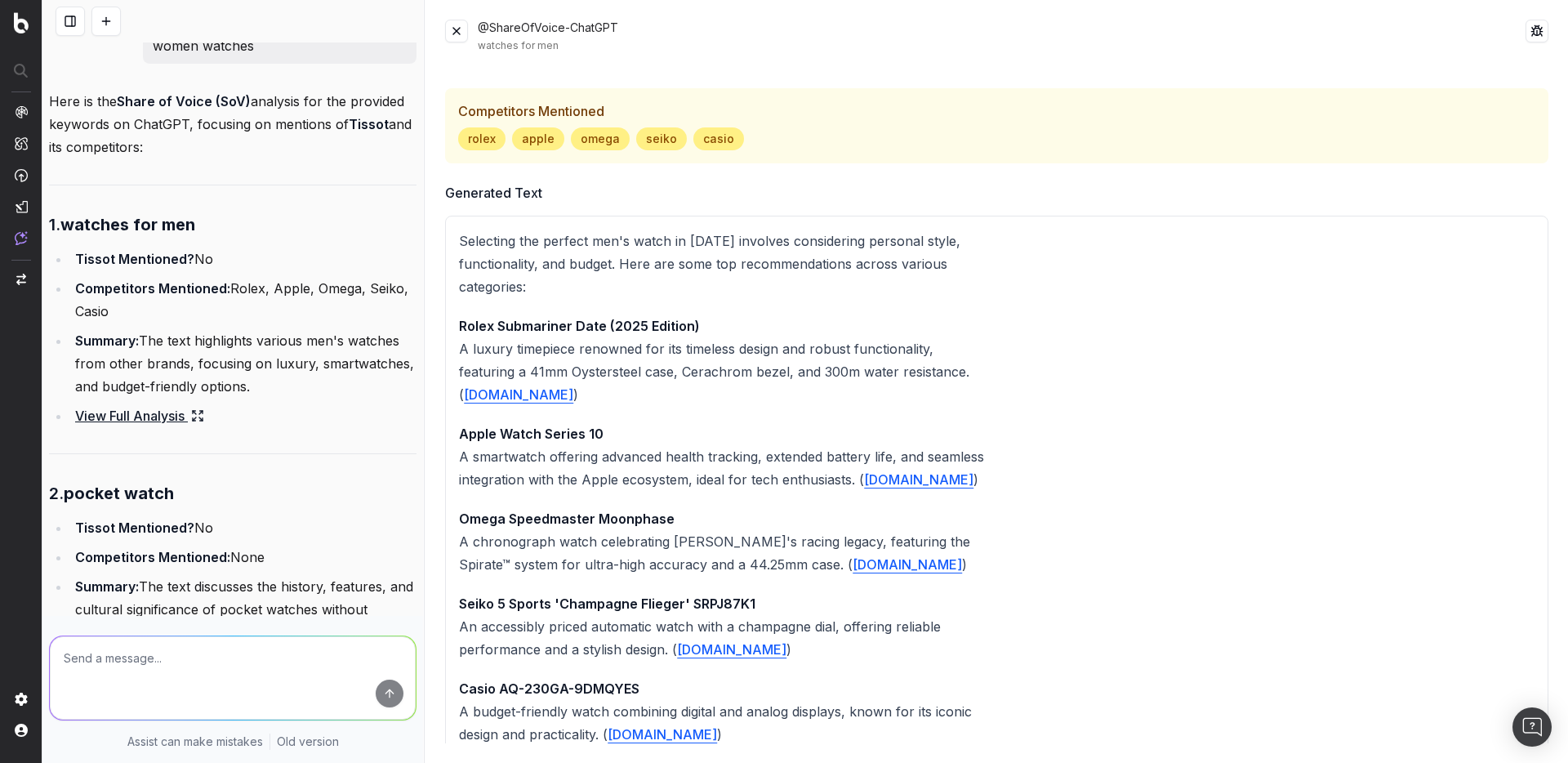
scroll to position [601, 0]
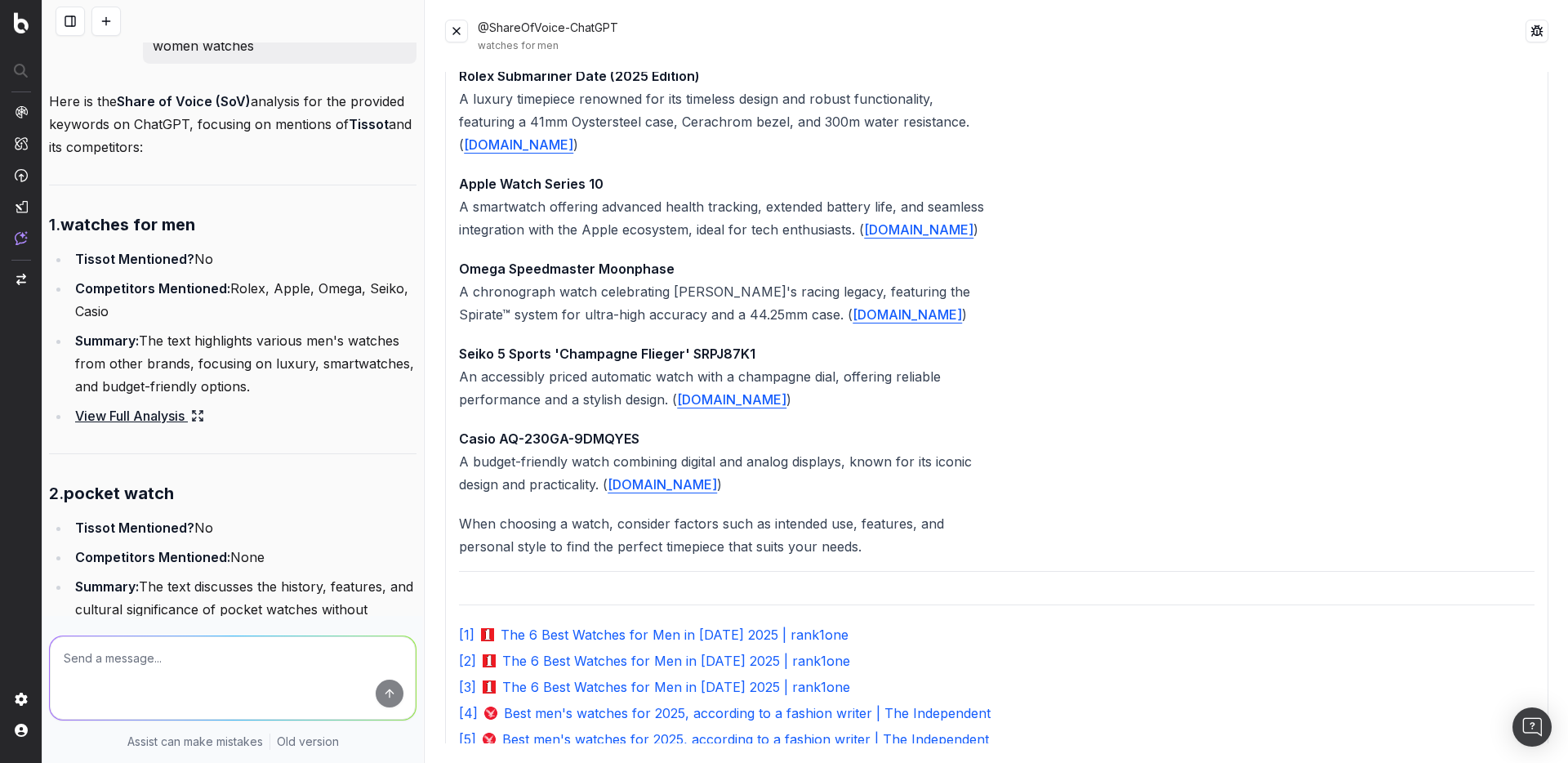
click at [217, 387] on li "Summary: The text highlights various men's watches from other brands, focusing …" at bounding box center [243, 363] width 346 height 68
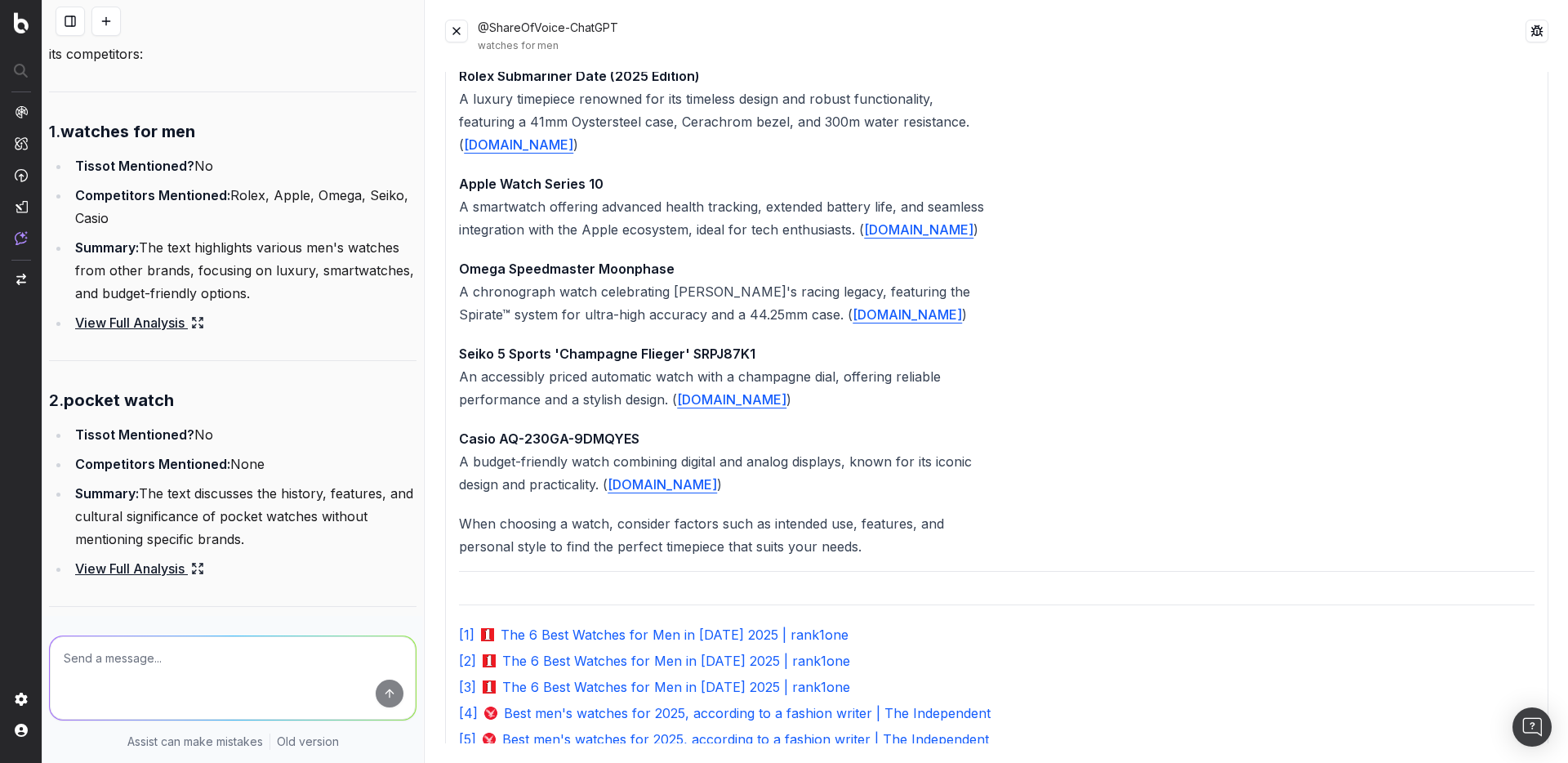
scroll to position [2078, 0]
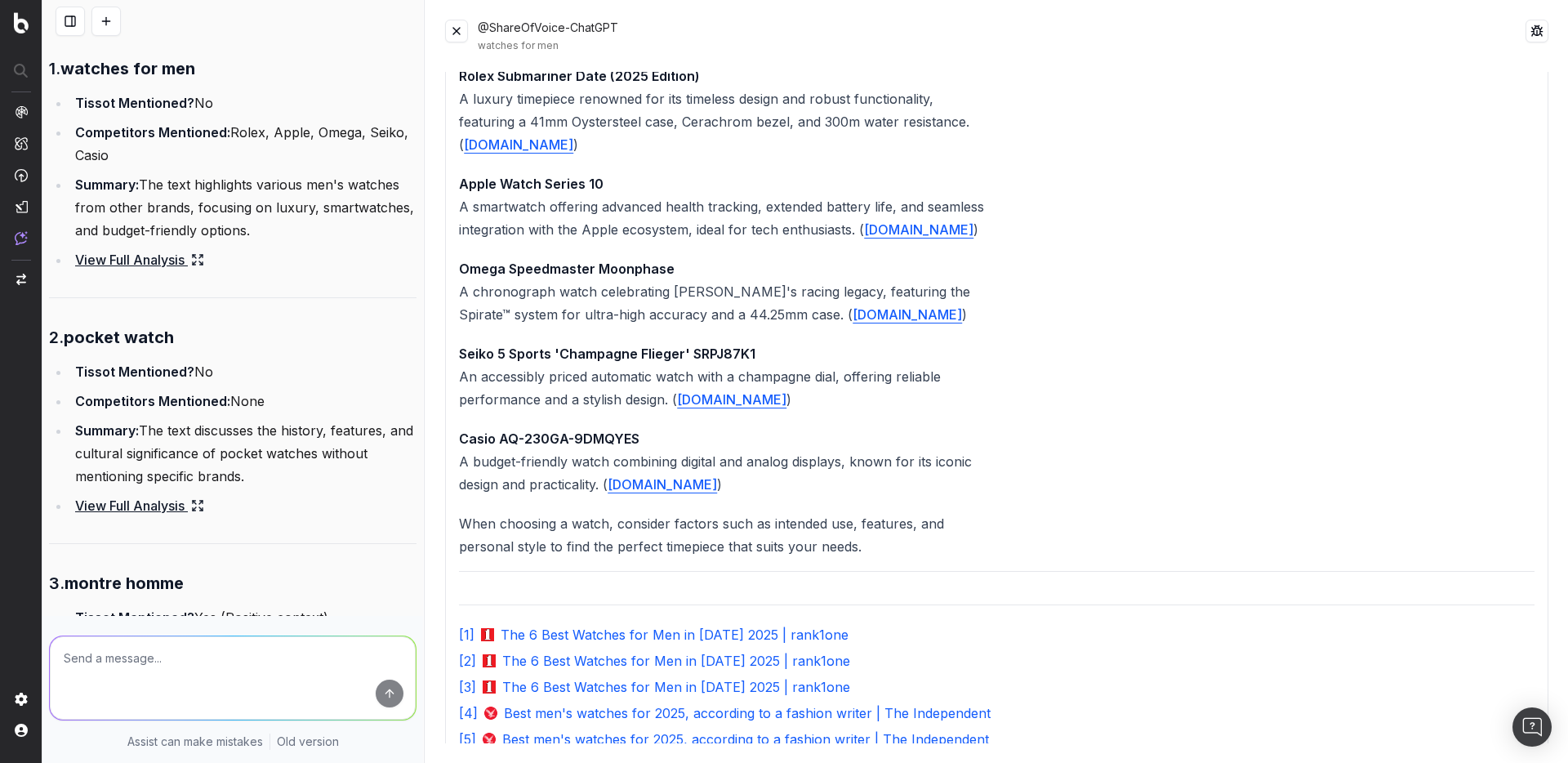
click at [147, 517] on link "View Full Analysis" at bounding box center [140, 506] width 129 height 23
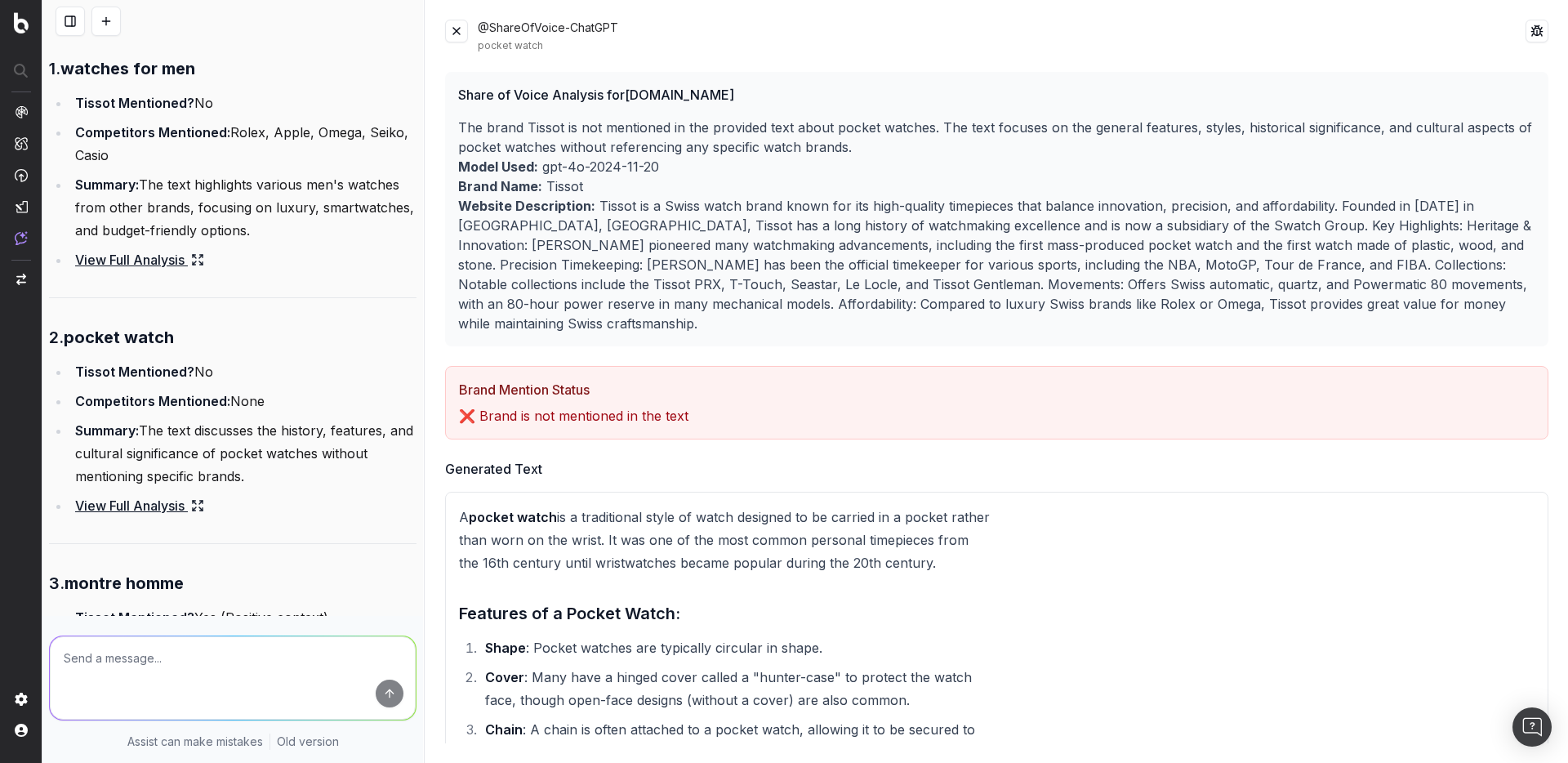
scroll to position [2101, 0]
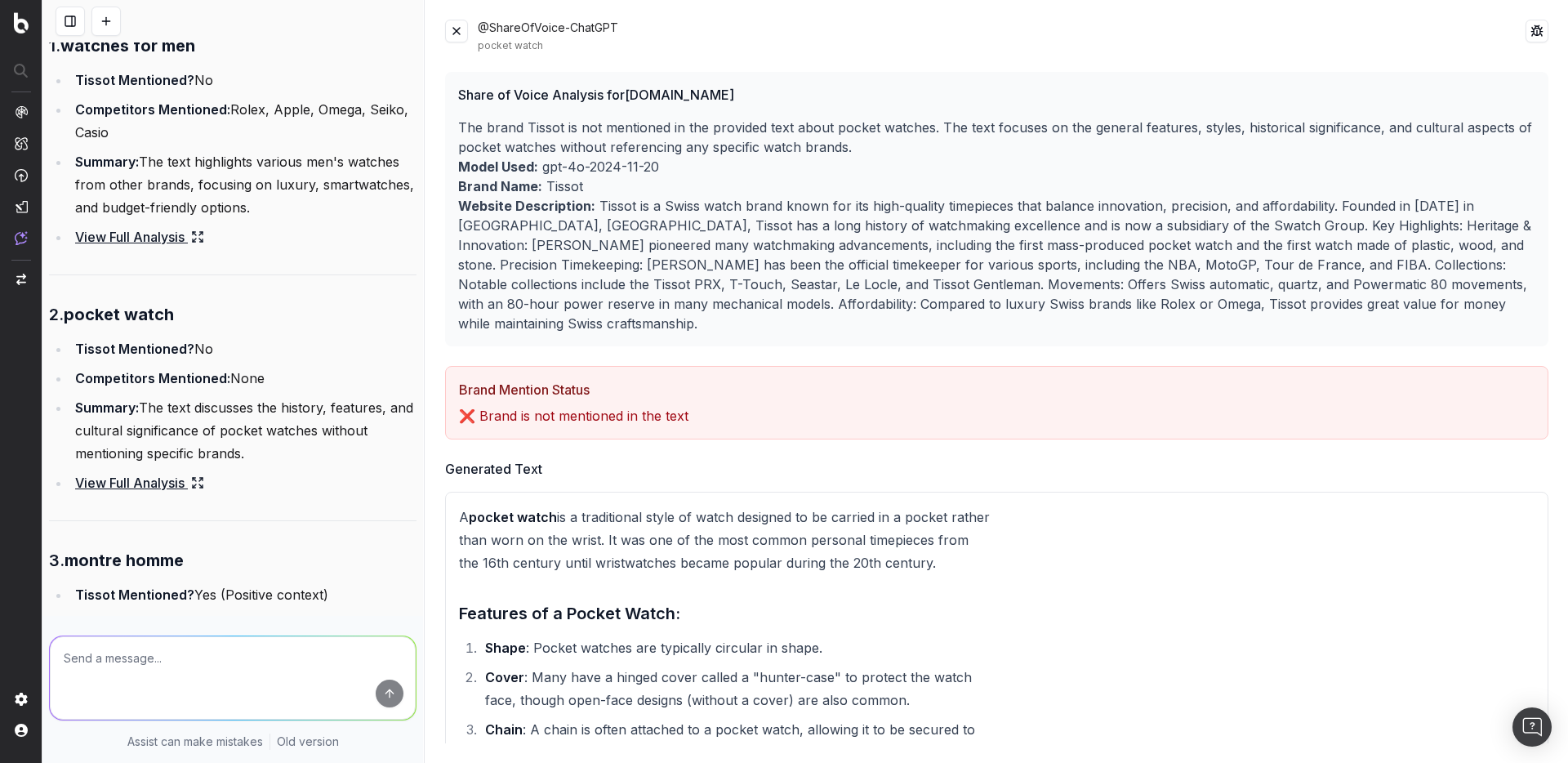
click at [453, 32] on button at bounding box center [457, 31] width 23 height 23
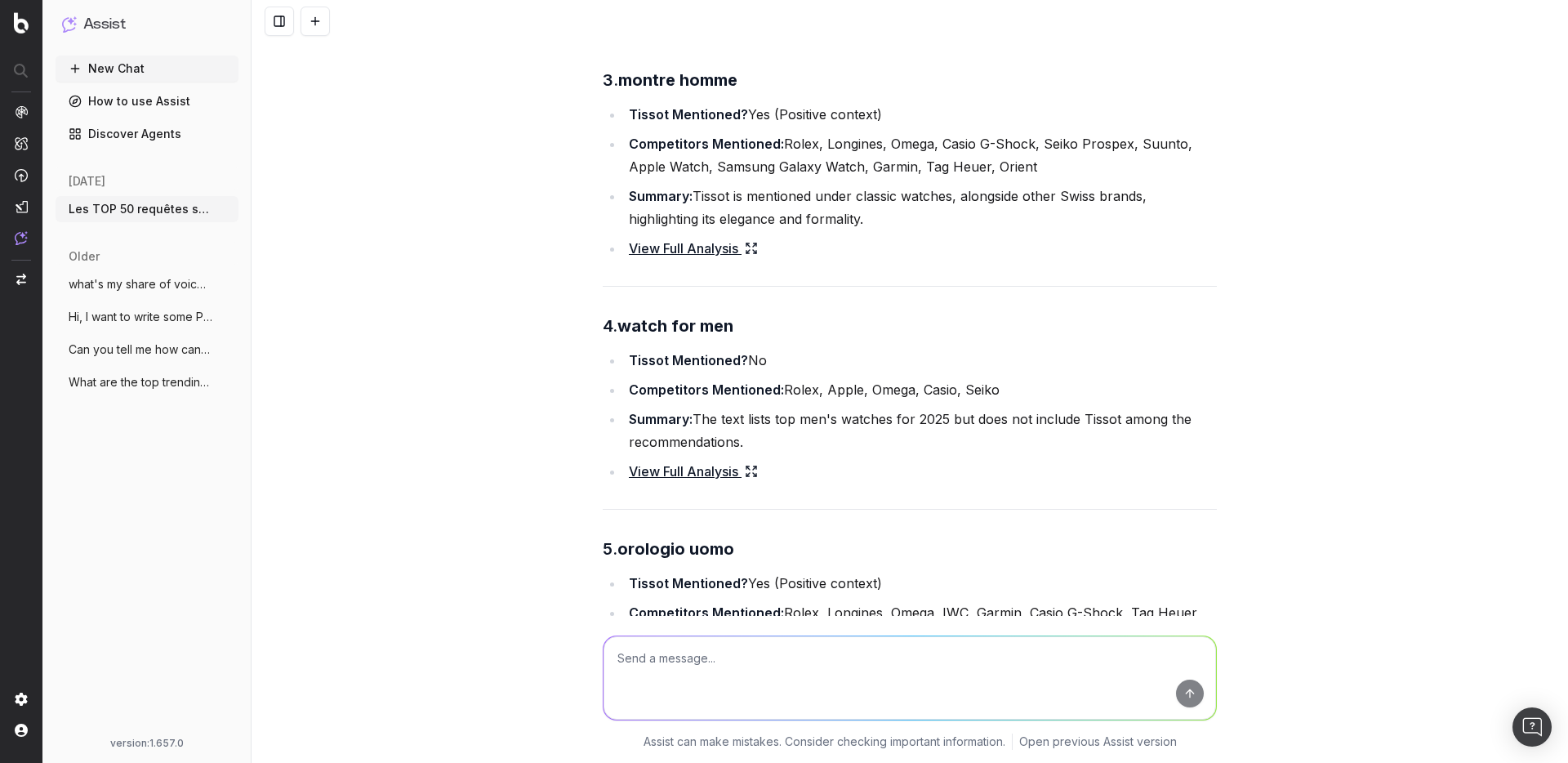
scroll to position [1667, 0]
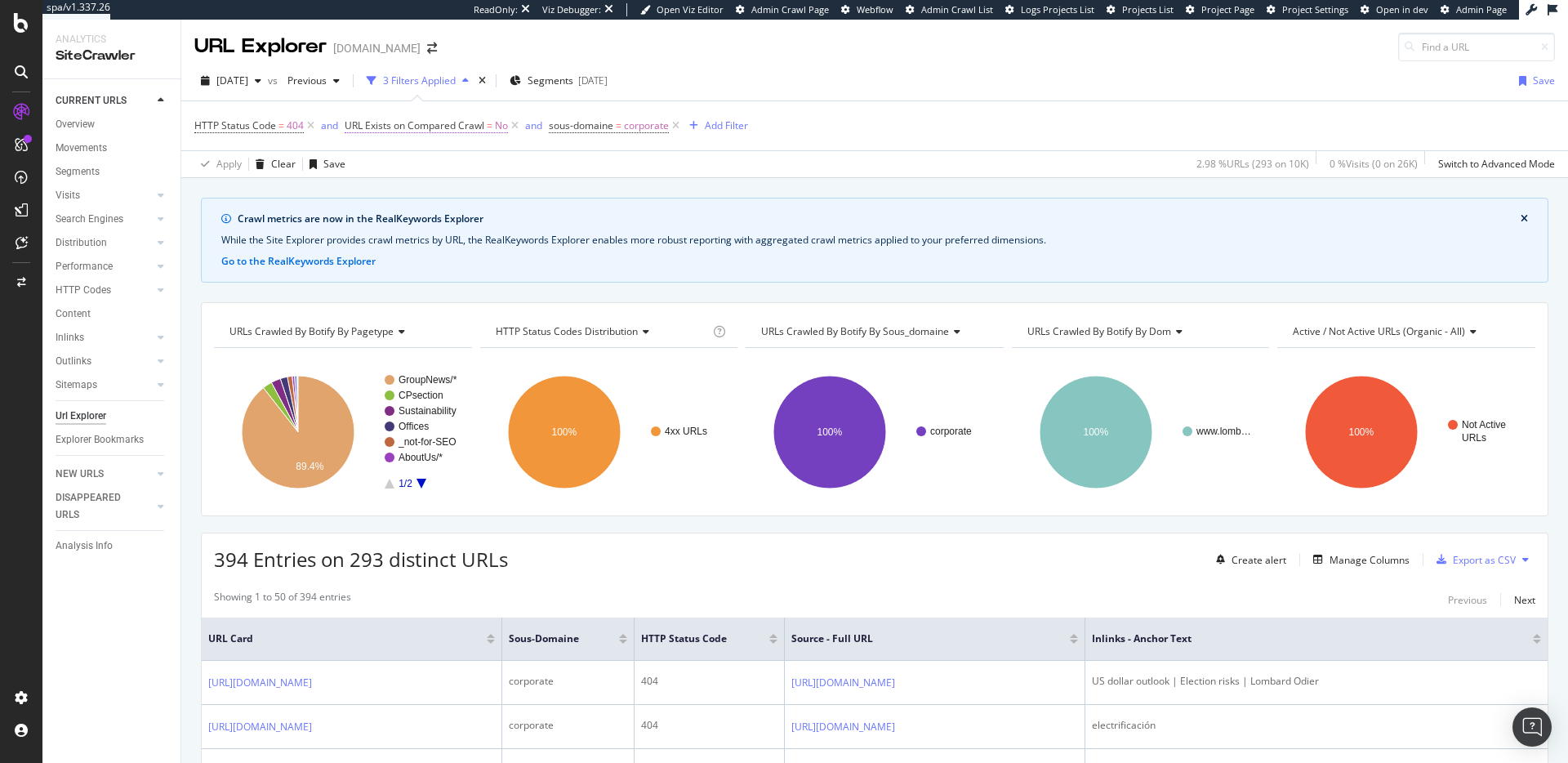
click at [440, 129] on span "URL Exists on Compared Crawl" at bounding box center [414, 125] width 140 height 13
click at [620, 154] on div "Apply Clear Save 2.98 % URLs ( 293 on 10K ) 0 % Visits ( 0 on 26K ) Switch to A…" at bounding box center [874, 164] width 1386 height 27
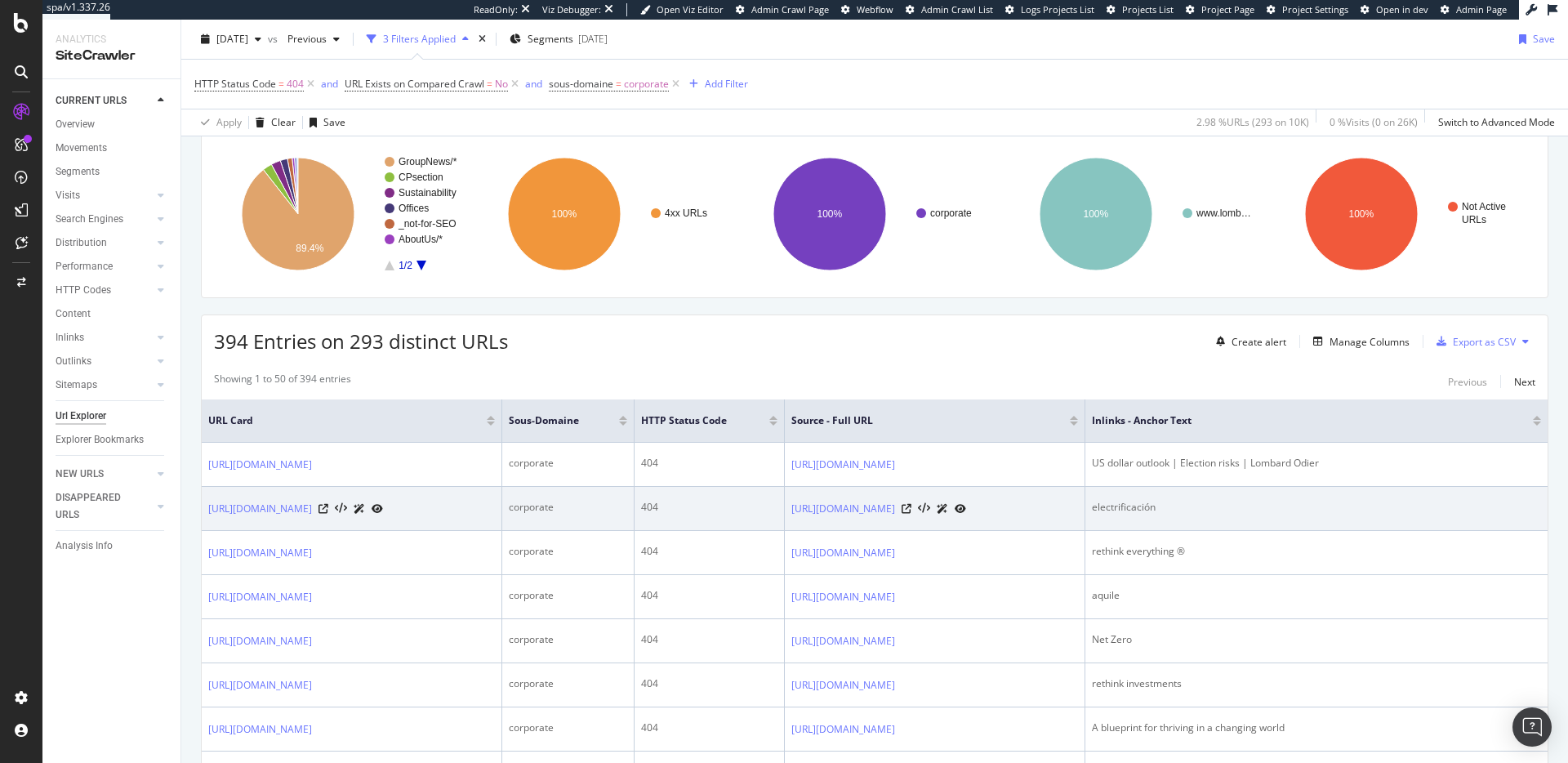
scroll to position [221, 0]
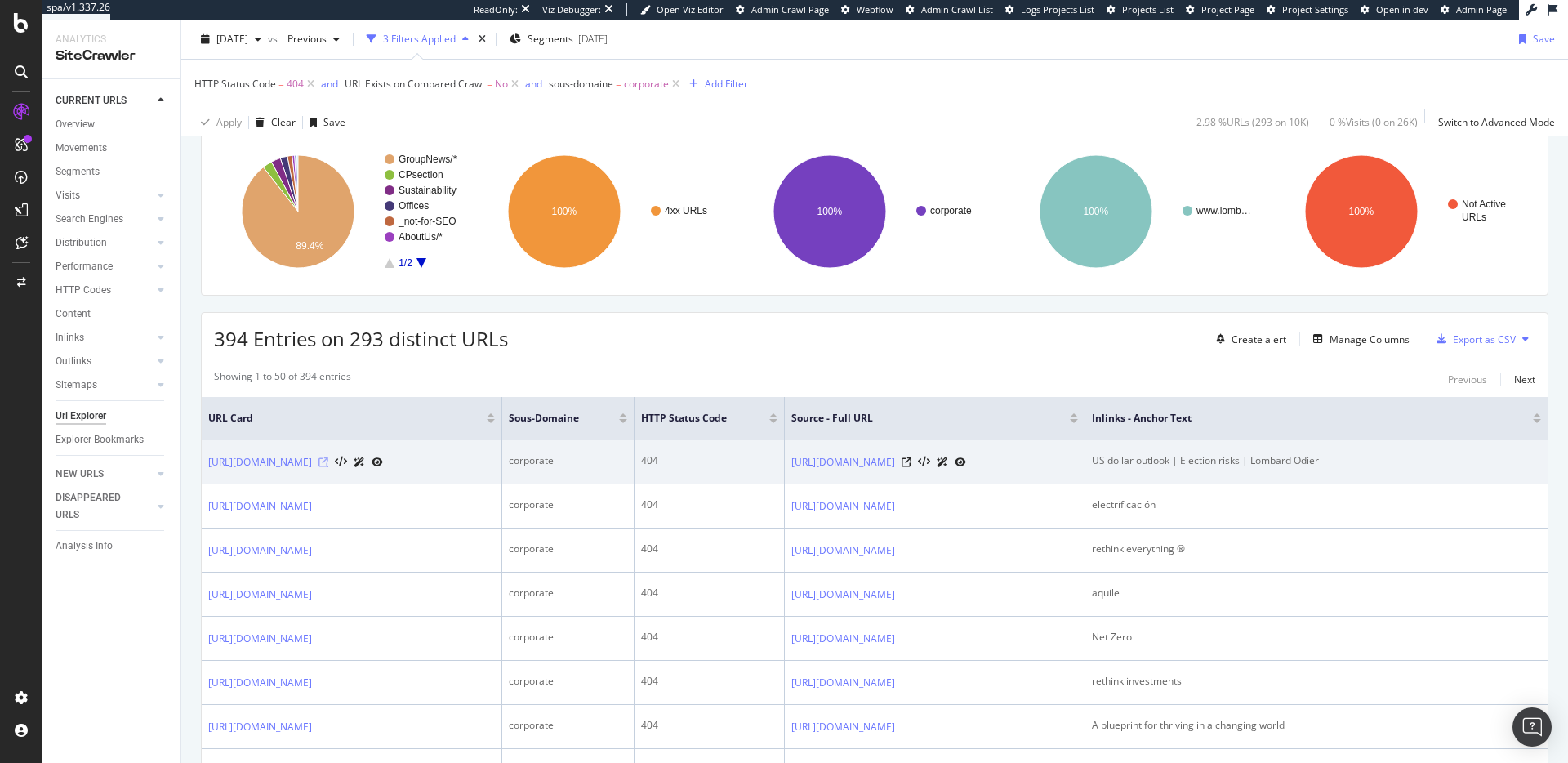
click at [328, 467] on icon at bounding box center [324, 462] width 10 height 10
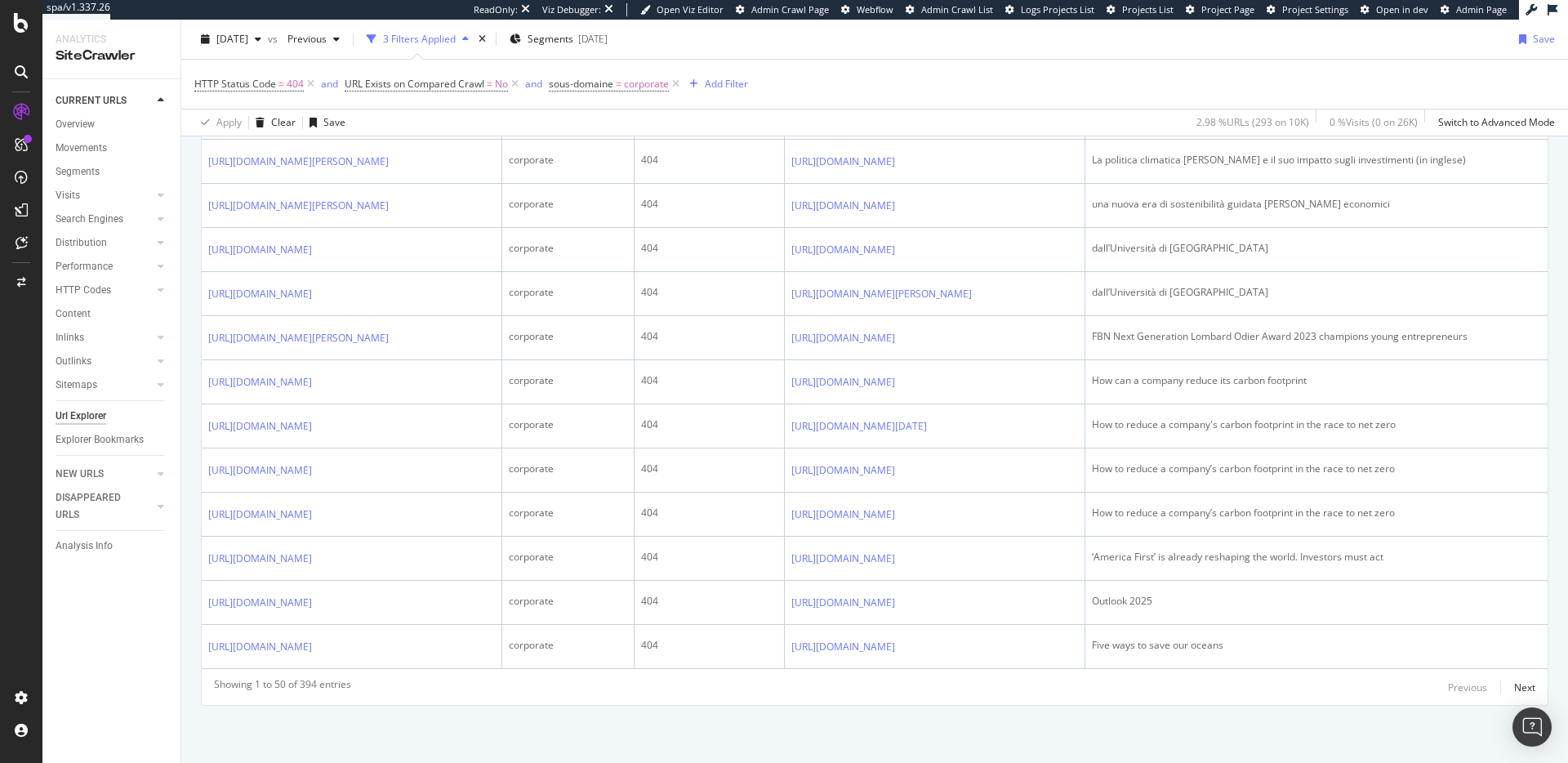
scroll to position [2697, 0]
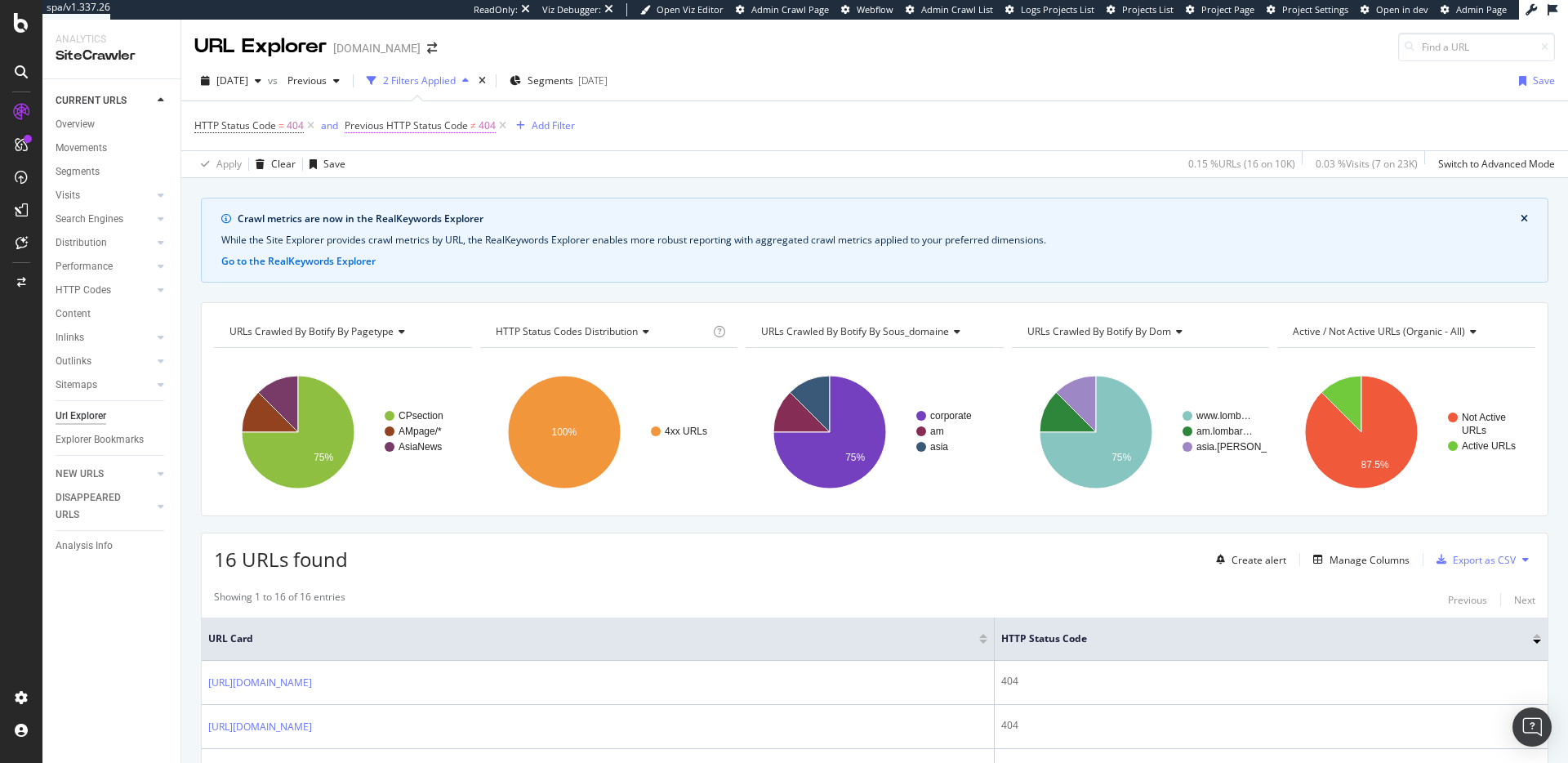
click at [410, 127] on span "Previous HTTP Status Code" at bounding box center [406, 125] width 123 height 13
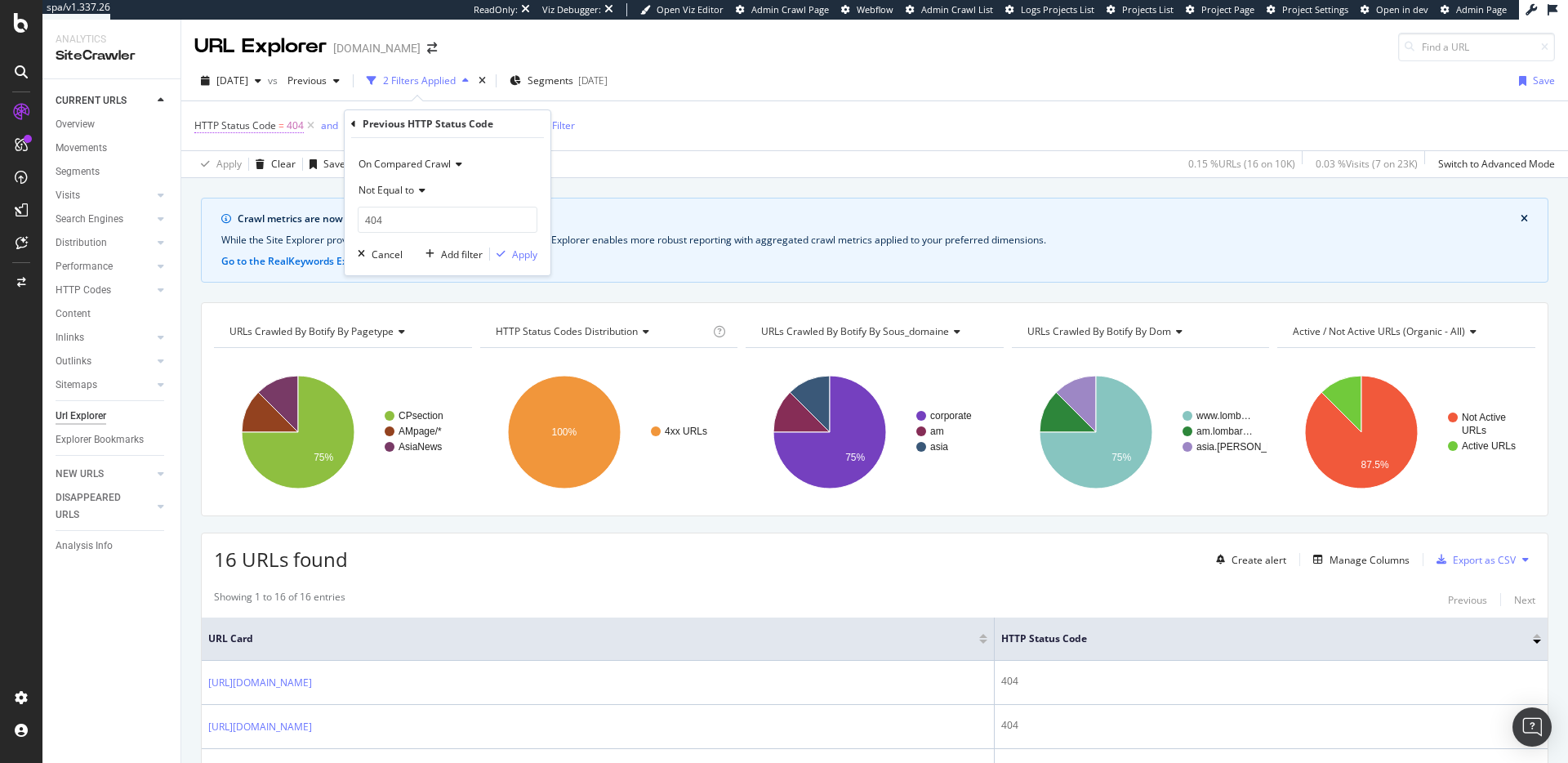
click at [254, 126] on span "HTTP Status Code" at bounding box center [235, 125] width 82 height 13
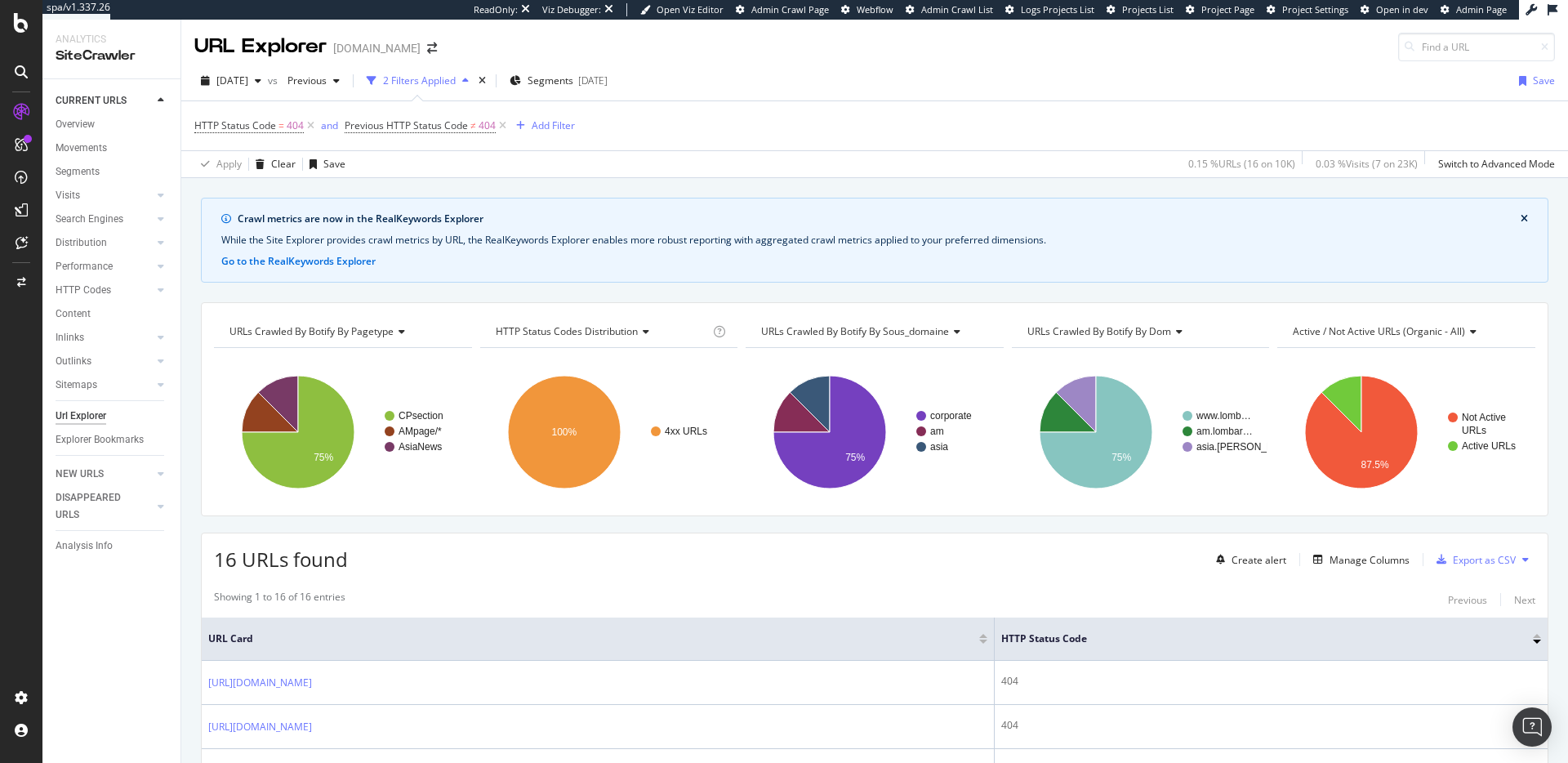
click at [788, 150] on div "Apply Clear Save 0.15 % URLs ( 16 on 10K ) 0.03 % Visits ( 7 on 23K ) Switch to…" at bounding box center [874, 164] width 1386 height 27
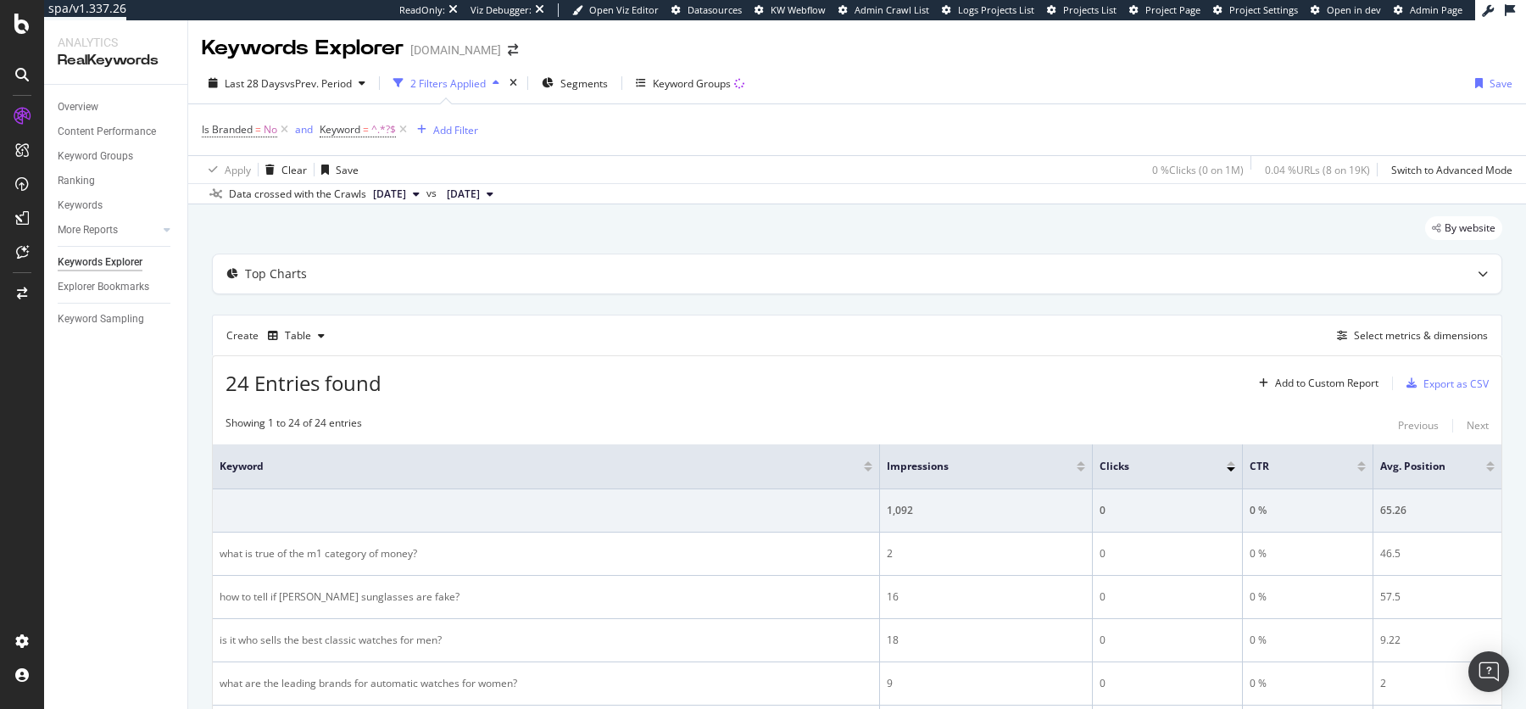
click at [767, 143] on div "Is Branded = No and Keyword = ^.*?$ Add Filter" at bounding box center [857, 129] width 1311 height 51
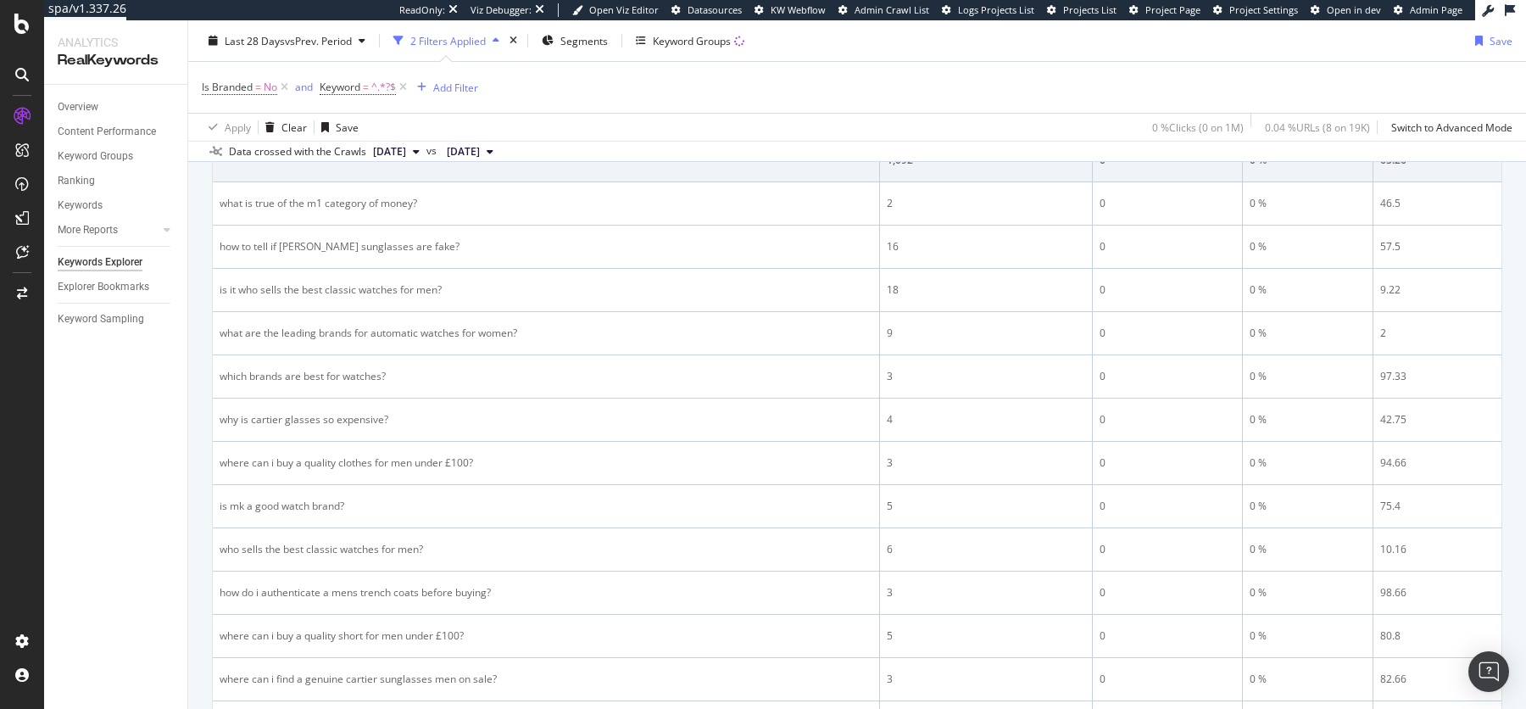
scroll to position [239, 0]
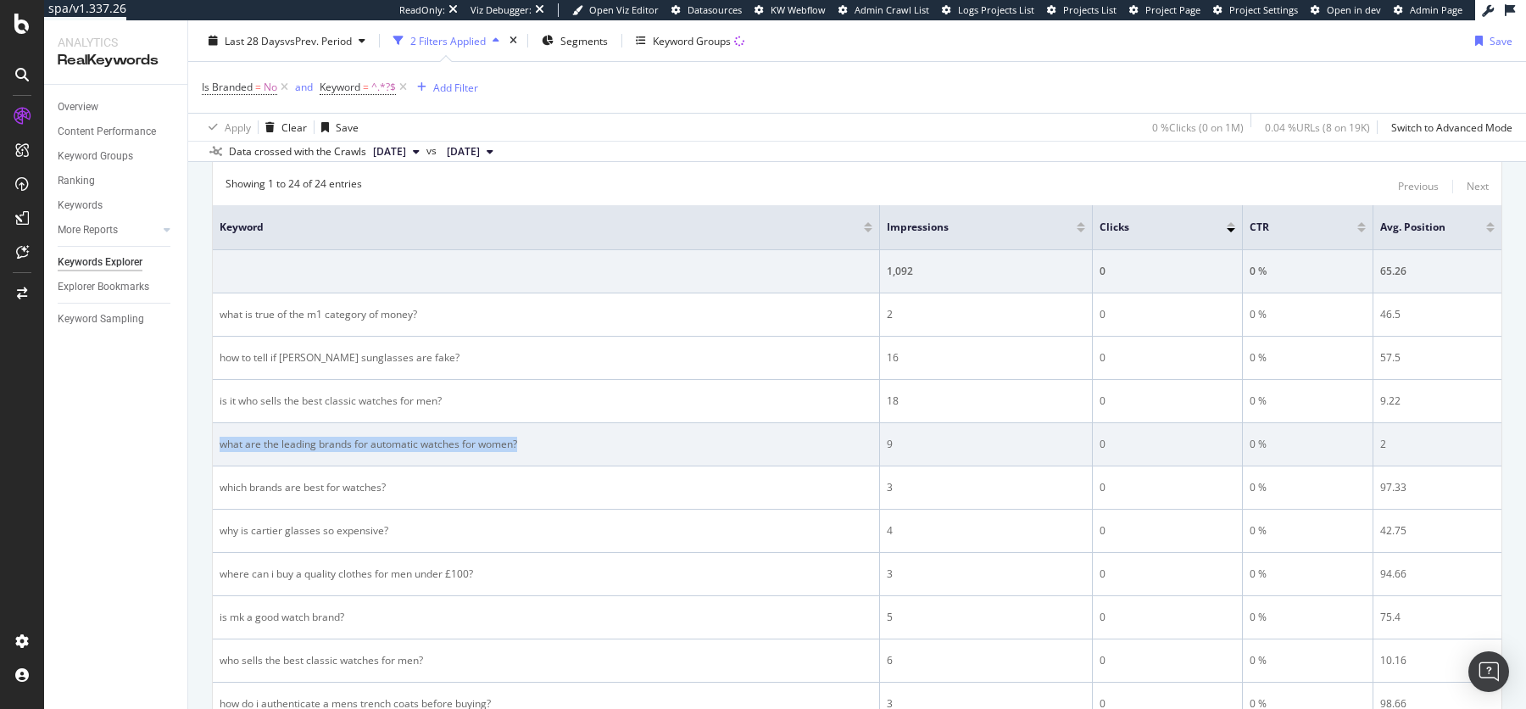
drag, startPoint x: 219, startPoint y: 440, endPoint x: 548, endPoint y: 436, distance: 328.9
click at [548, 437] on div "what are the leading brands for automatic watches for women?" at bounding box center [546, 444] width 653 height 15
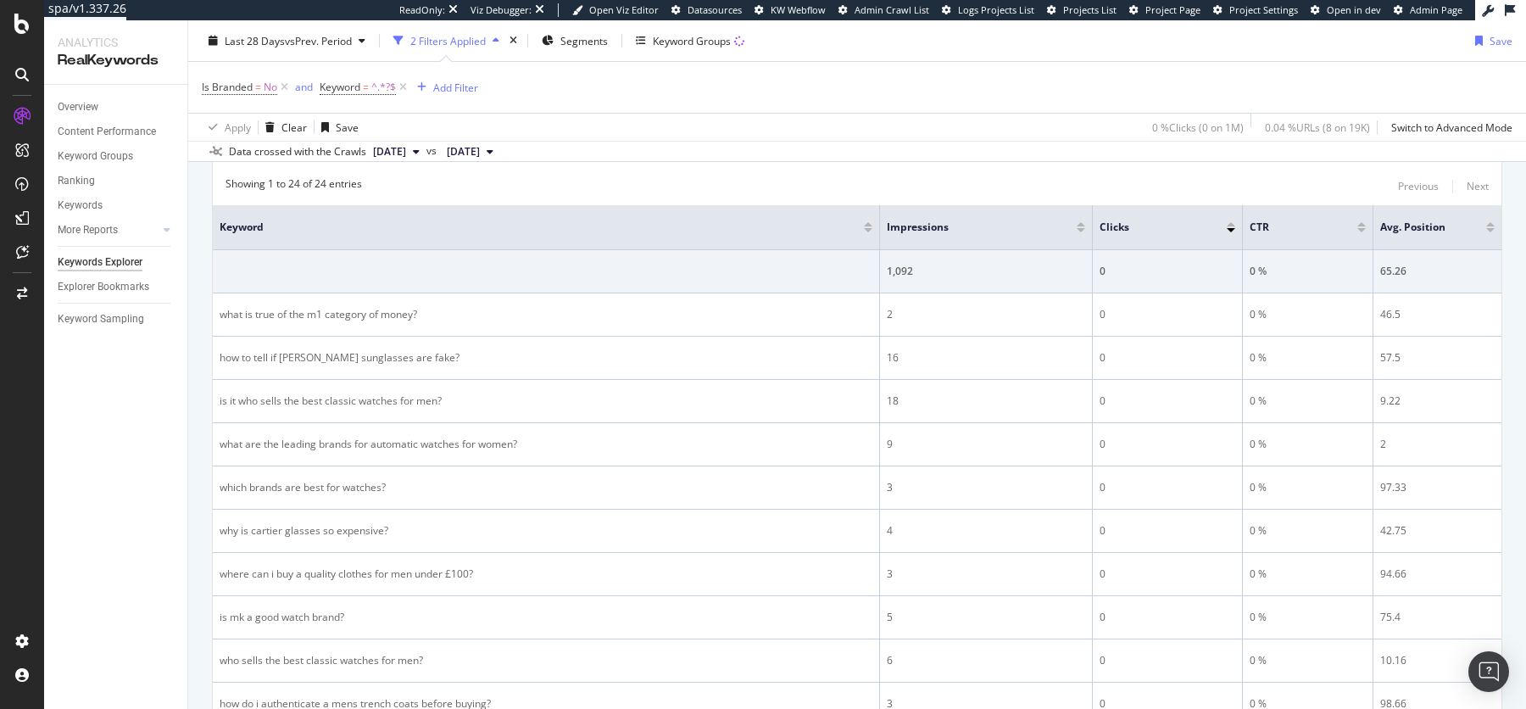
click at [1079, 229] on div at bounding box center [1081, 230] width 8 height 4
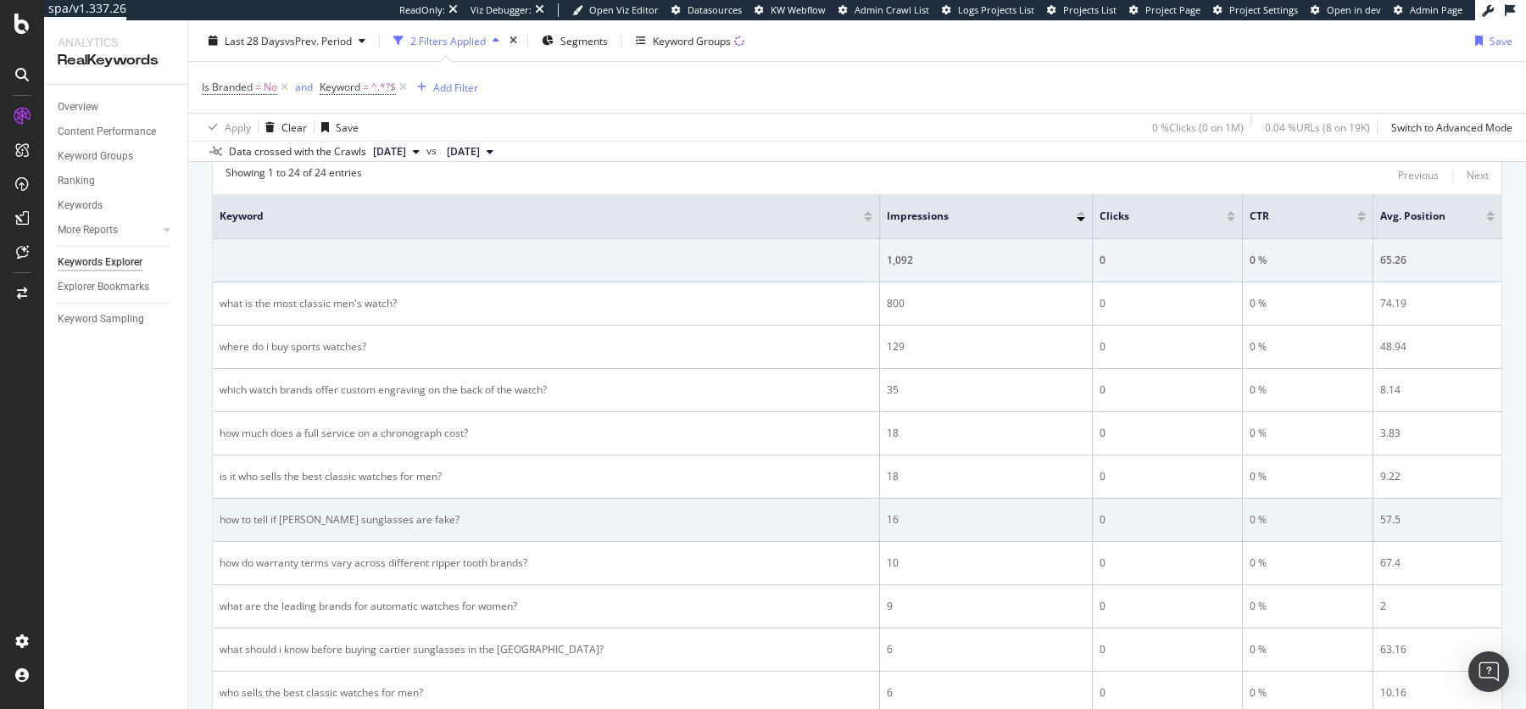
scroll to position [231, 0]
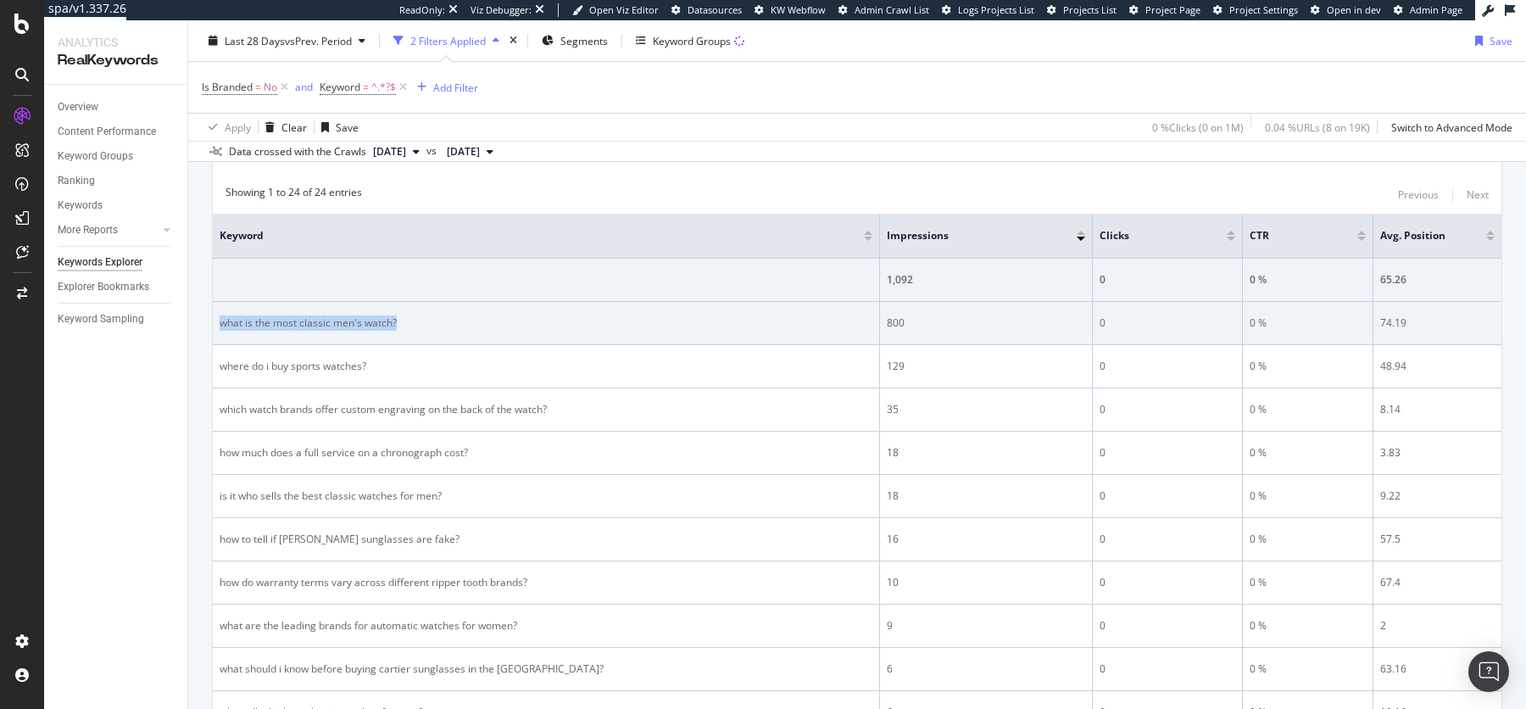
drag, startPoint x: 220, startPoint y: 319, endPoint x: 448, endPoint y: 317, distance: 228.0
click at [448, 317] on div "what is the most classic men's watch?" at bounding box center [546, 322] width 653 height 15
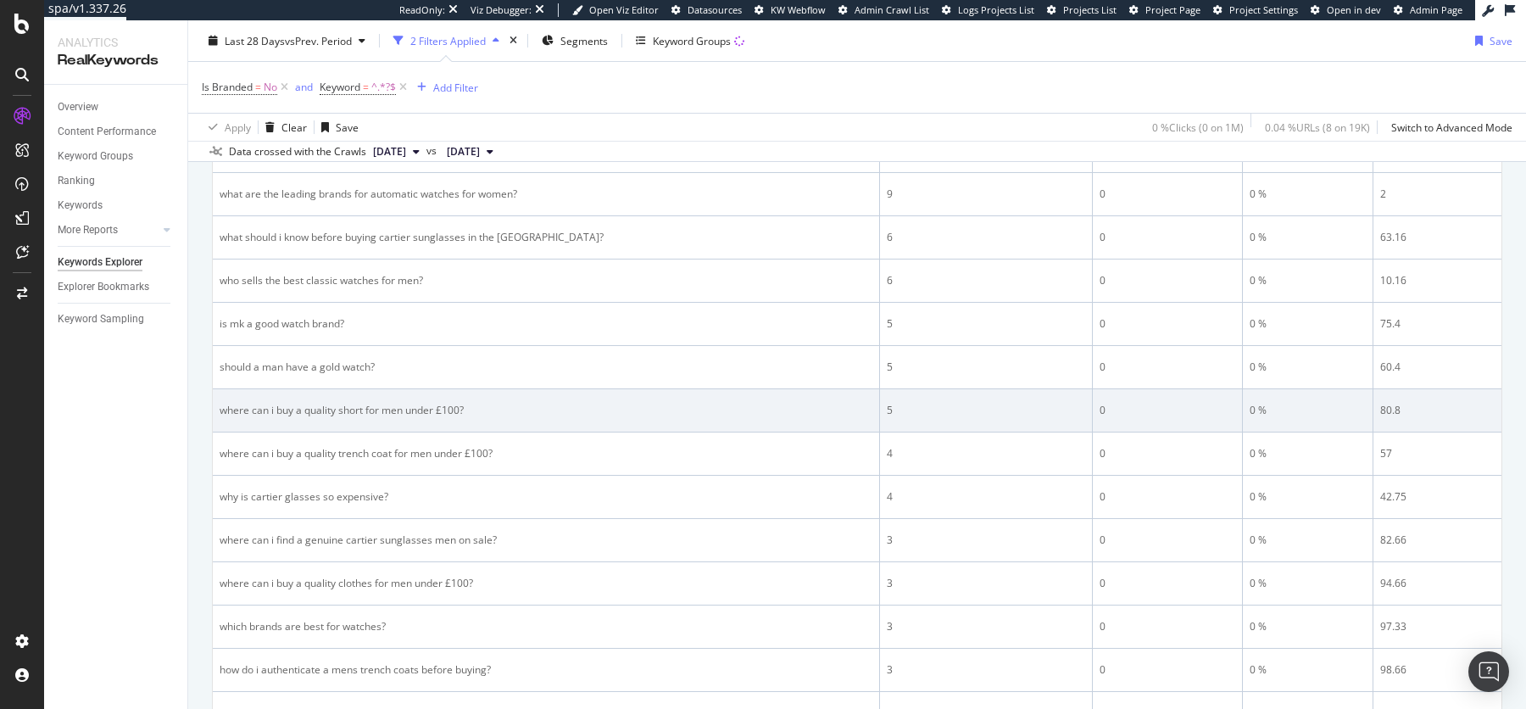
scroll to position [0, 0]
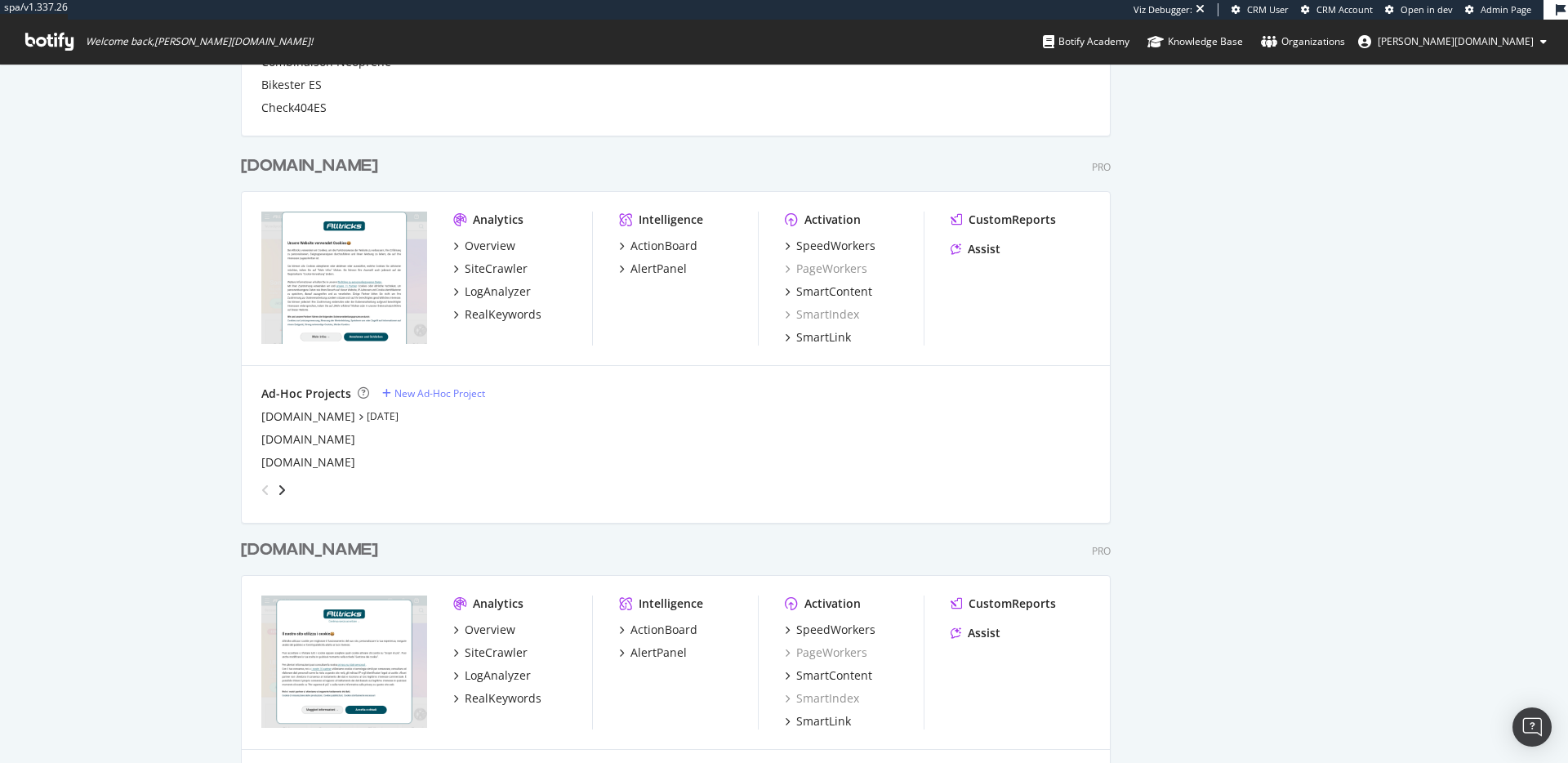
scroll to position [1026, 0]
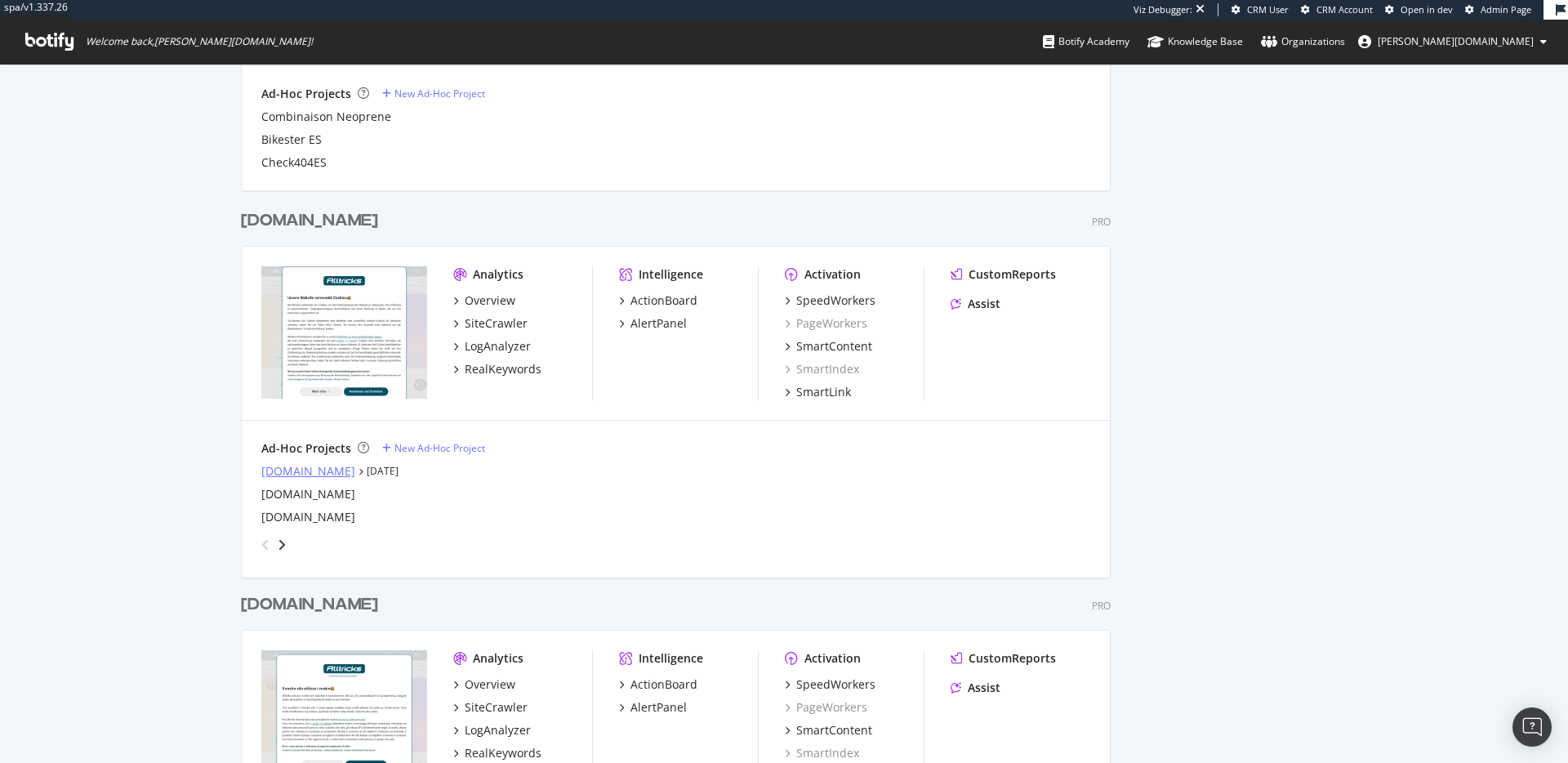
click at [281, 475] on div "[DOMAIN_NAME]" at bounding box center [307, 471] width 93 height 16
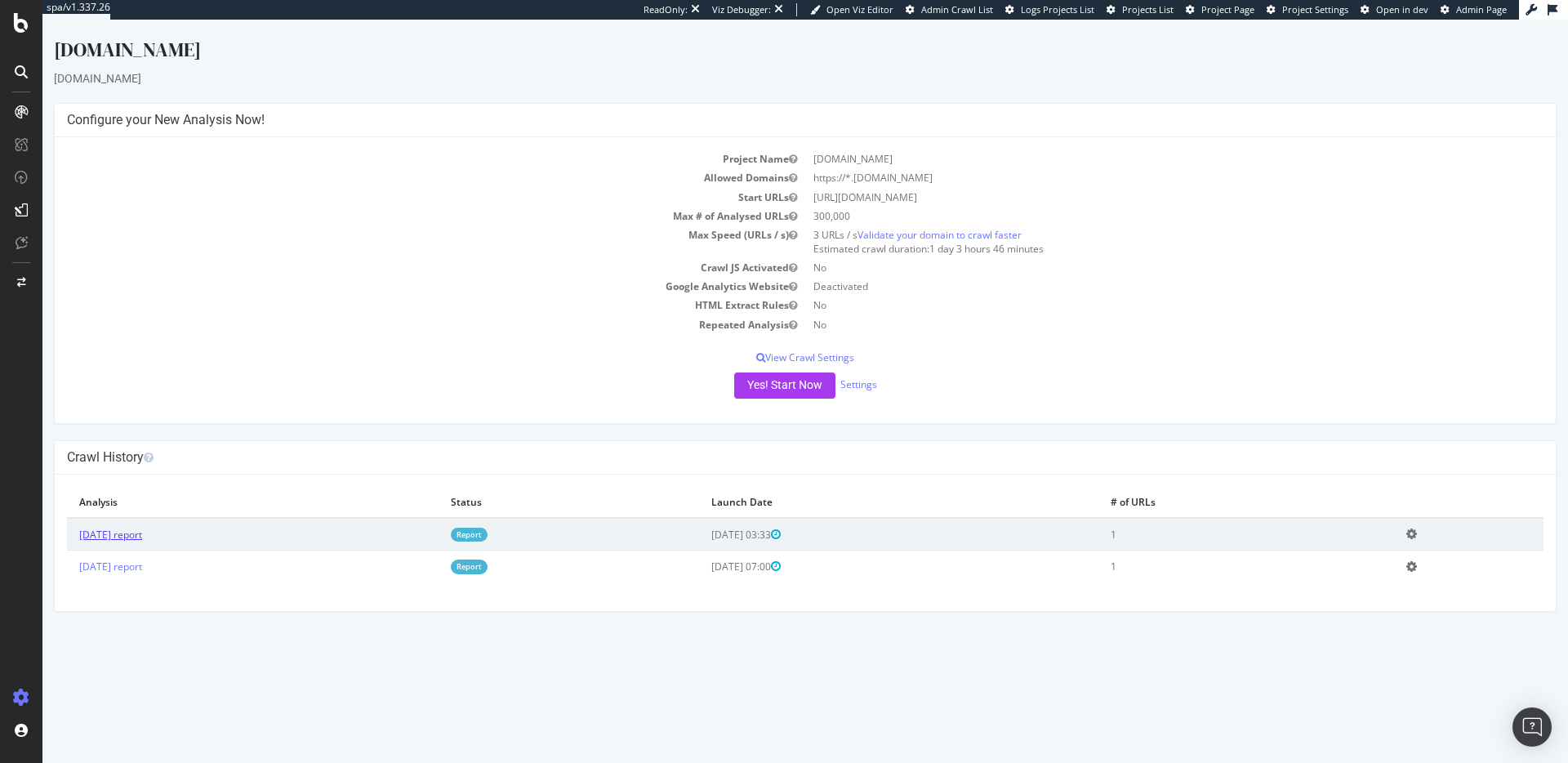
click at [127, 539] on link "[DATE] report" at bounding box center [110, 535] width 63 height 13
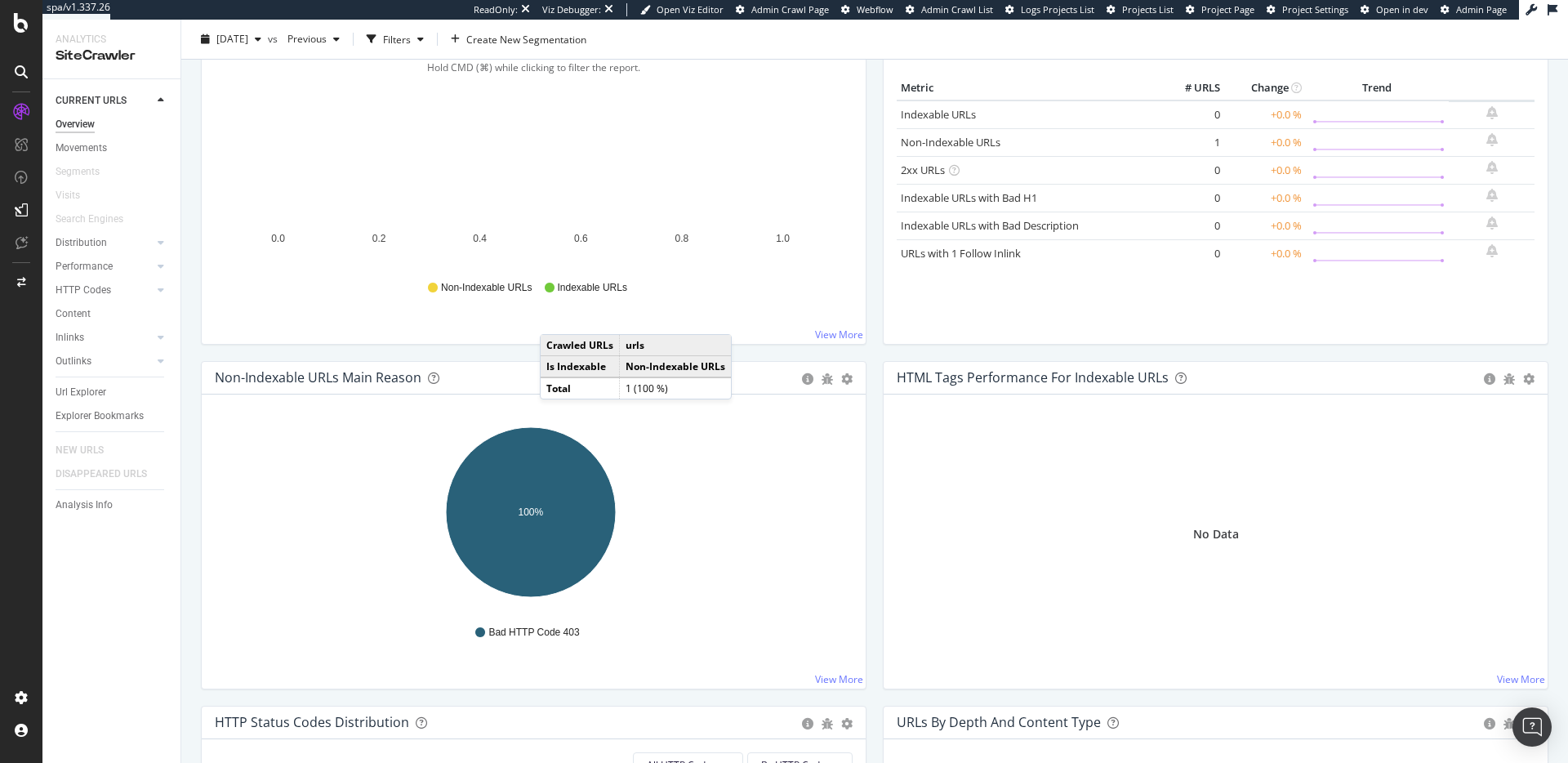
scroll to position [388, 0]
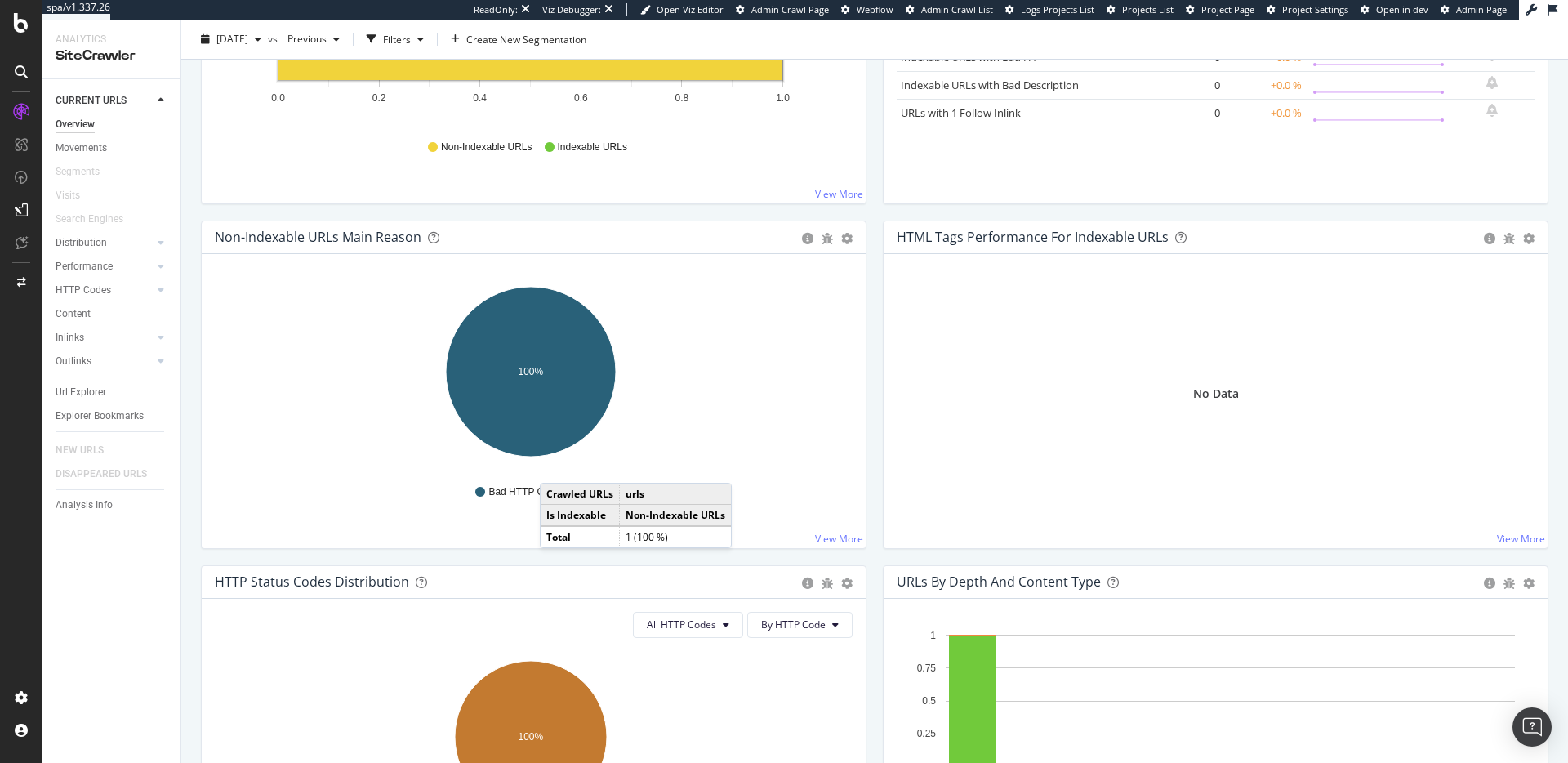
click at [475, 519] on div "Hold CMD (⌘) while clicking to filter the report. 100% Non-Indexable Main Reaso…" at bounding box center [533, 401] width 664 height 294
click at [502, 489] on span "Bad HTTP Code 403" at bounding box center [534, 492] width 91 height 13
click at [114, 610] on div "Settings" at bounding box center [85, 611] width 68 height 13
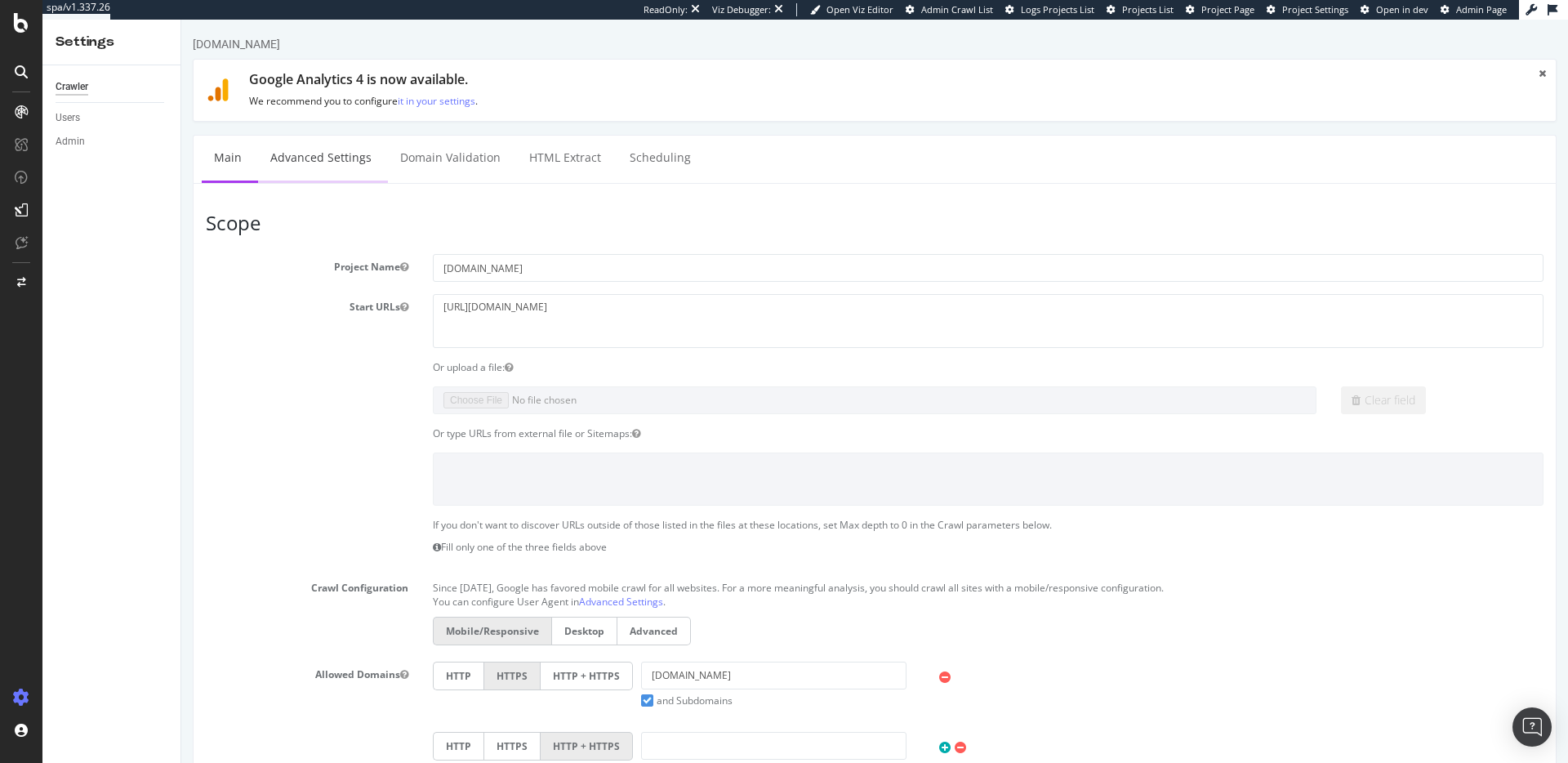
click at [325, 156] on link "Advanced Settings" at bounding box center [321, 158] width 126 height 45
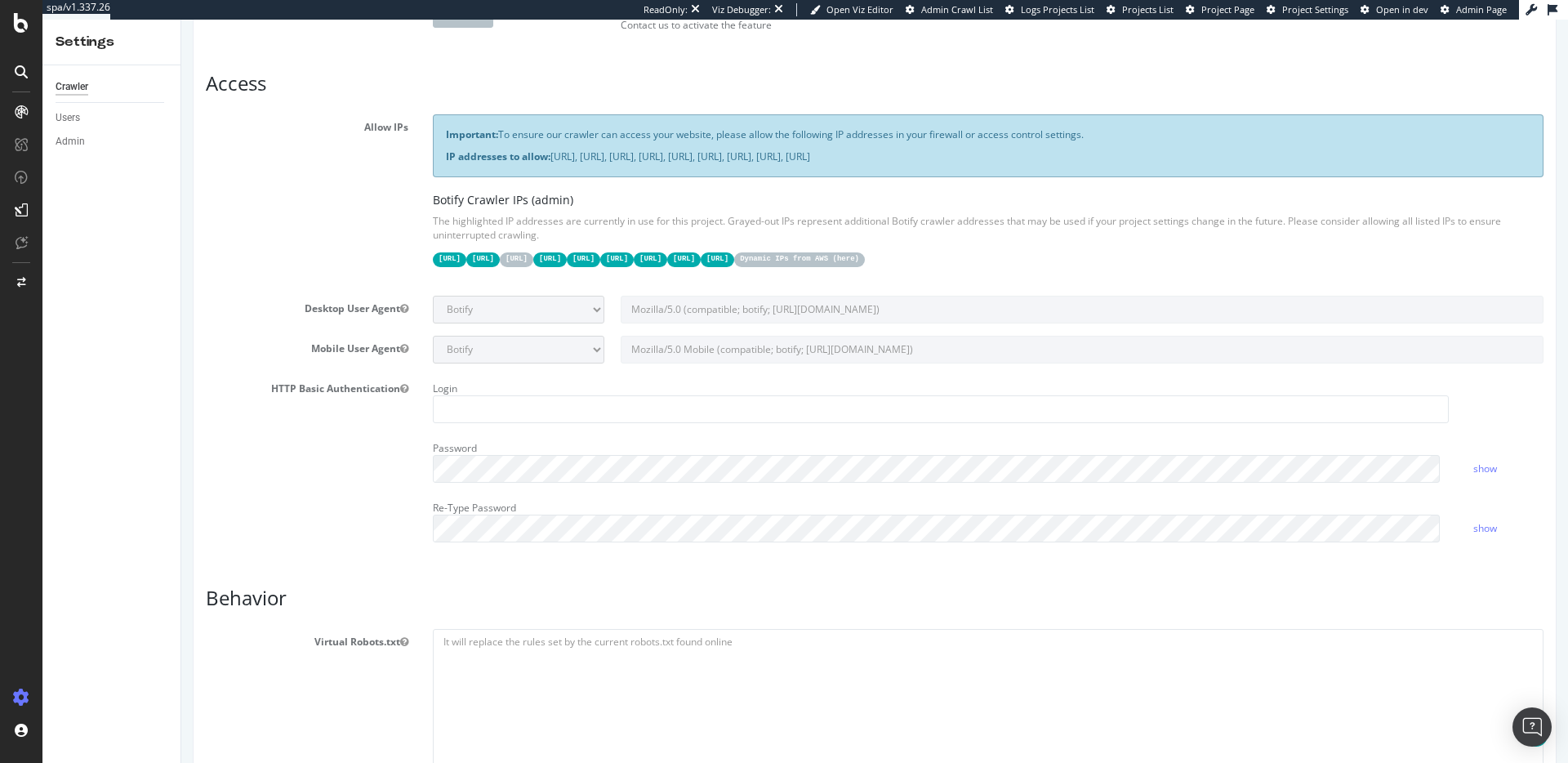
scroll to position [240, 0]
